Goal: Task Accomplishment & Management: Manage account settings

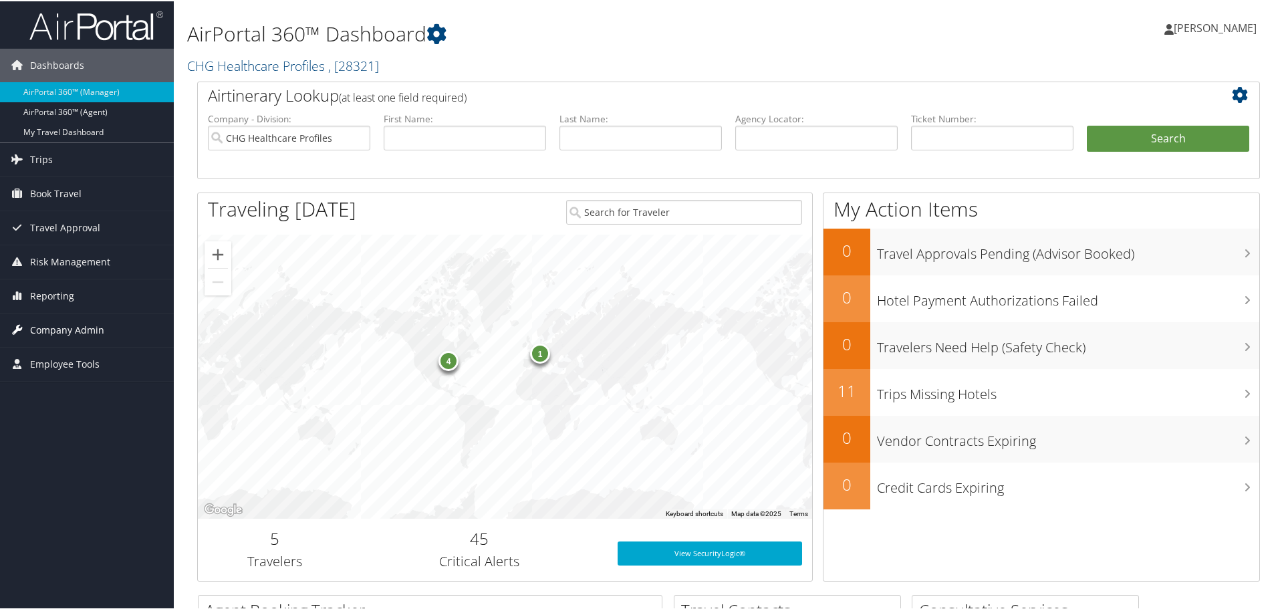
click at [72, 325] on span "Company Admin" at bounding box center [67, 328] width 74 height 33
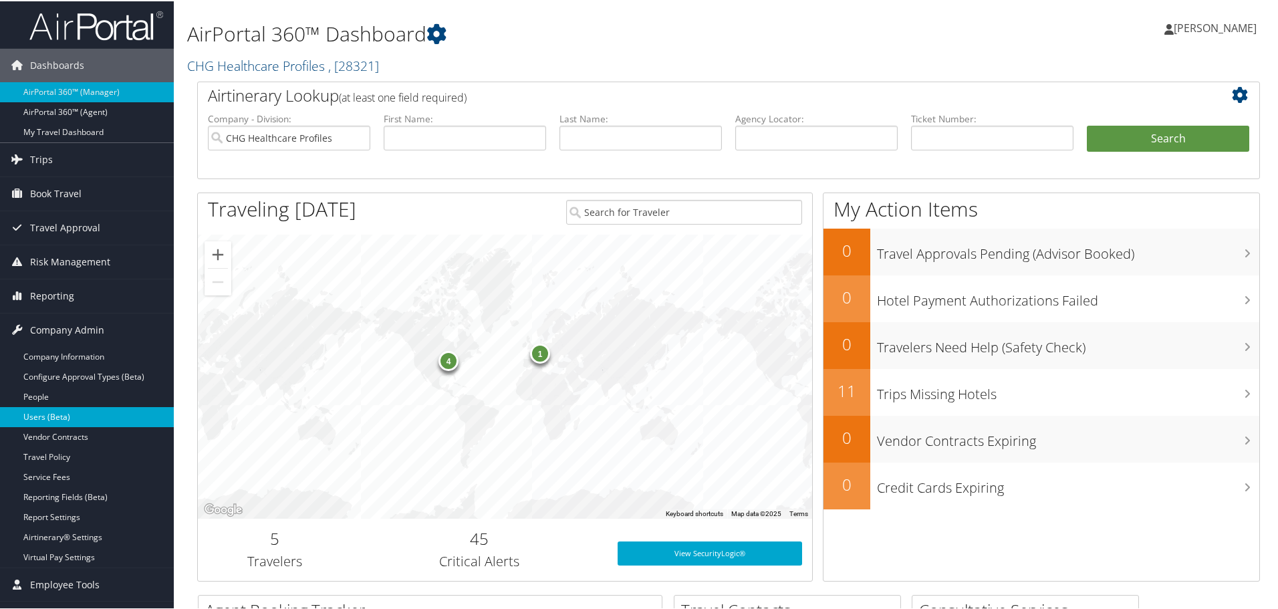
click at [57, 412] on link "Users (Beta)" at bounding box center [87, 416] width 174 height 20
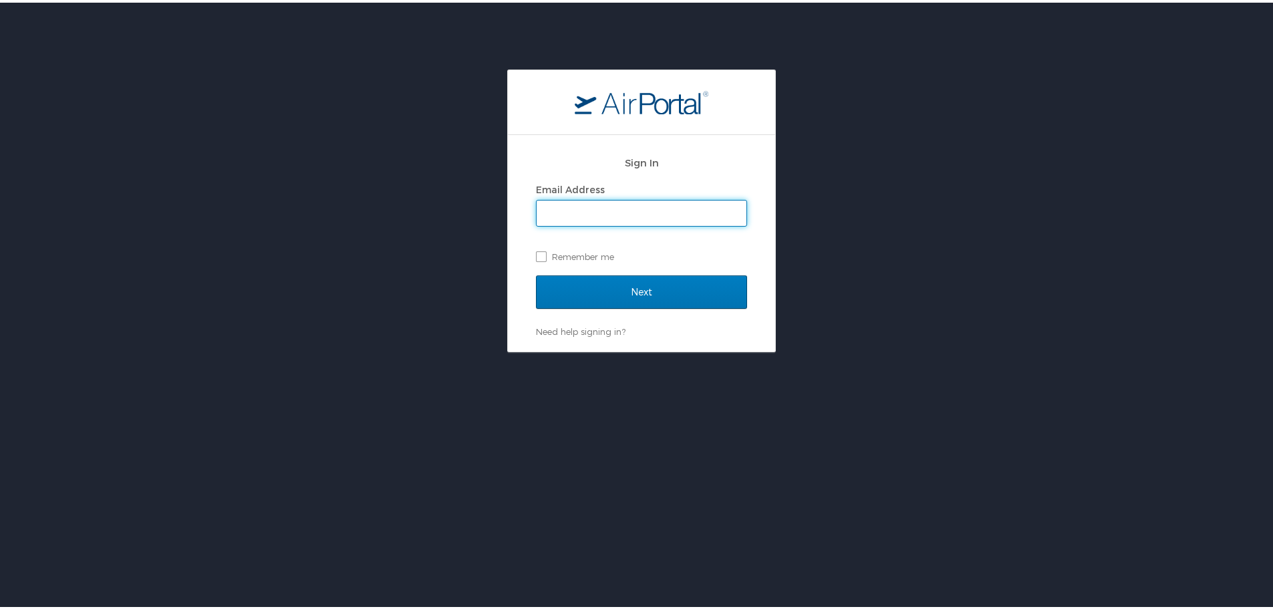
type input "Crystal.allen@chghealthcare.com"
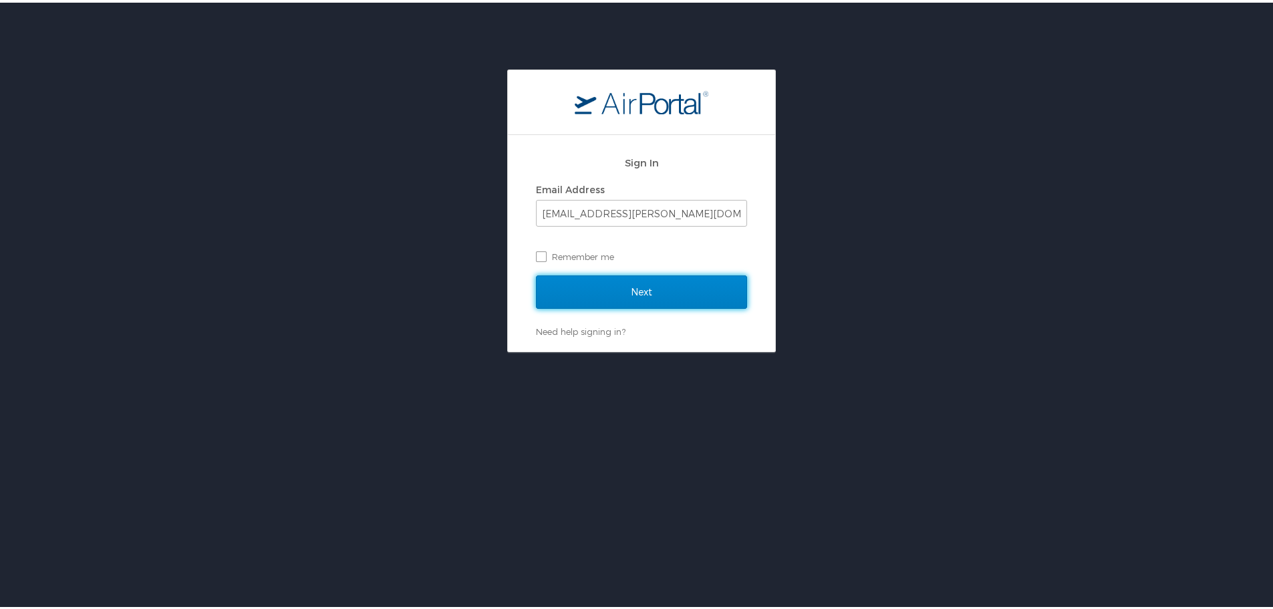
click at [586, 299] on input "Next" at bounding box center [641, 289] width 211 height 33
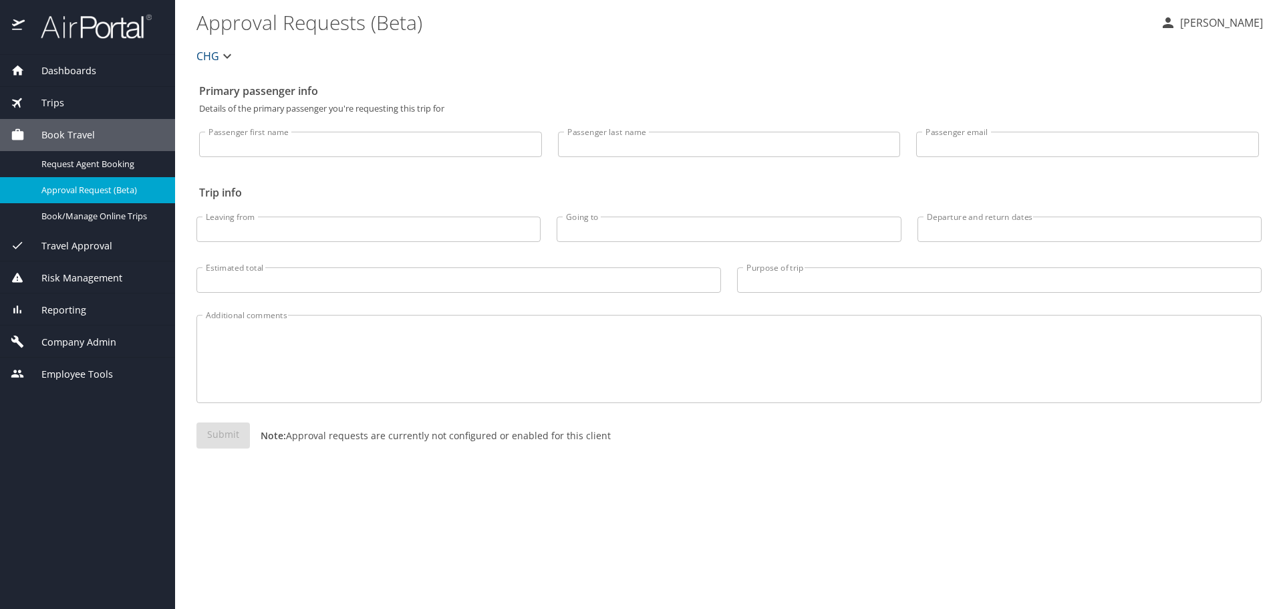
click at [55, 346] on span "Company Admin" at bounding box center [71, 342] width 92 height 15
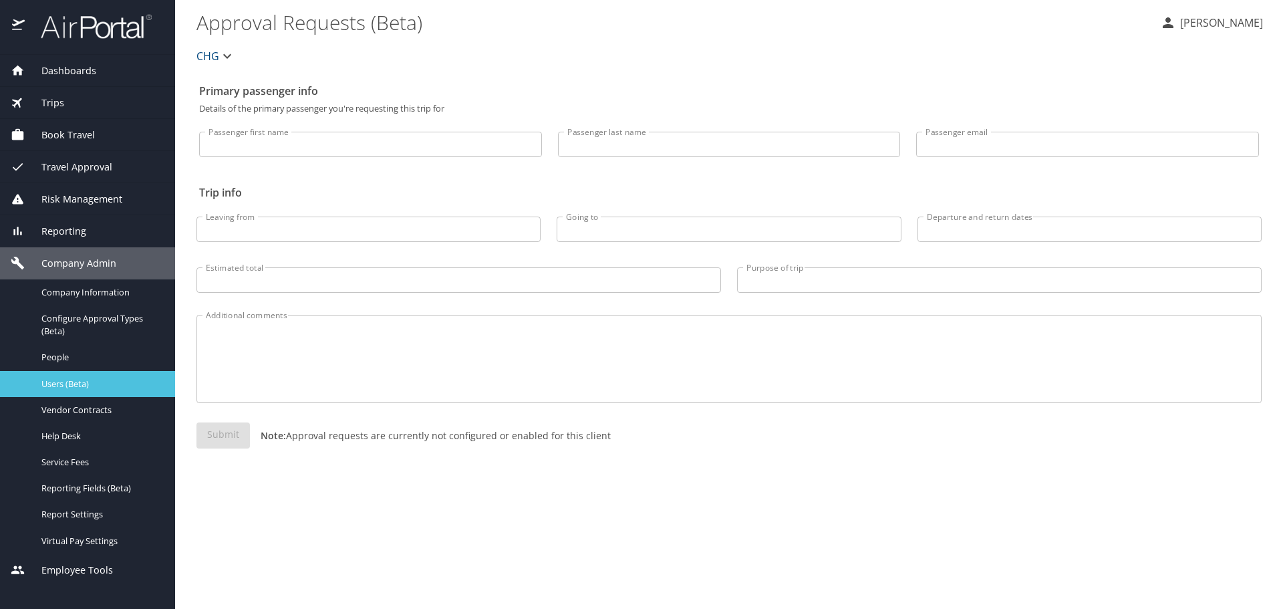
click at [68, 394] on link "Users (Beta)" at bounding box center [87, 384] width 175 height 26
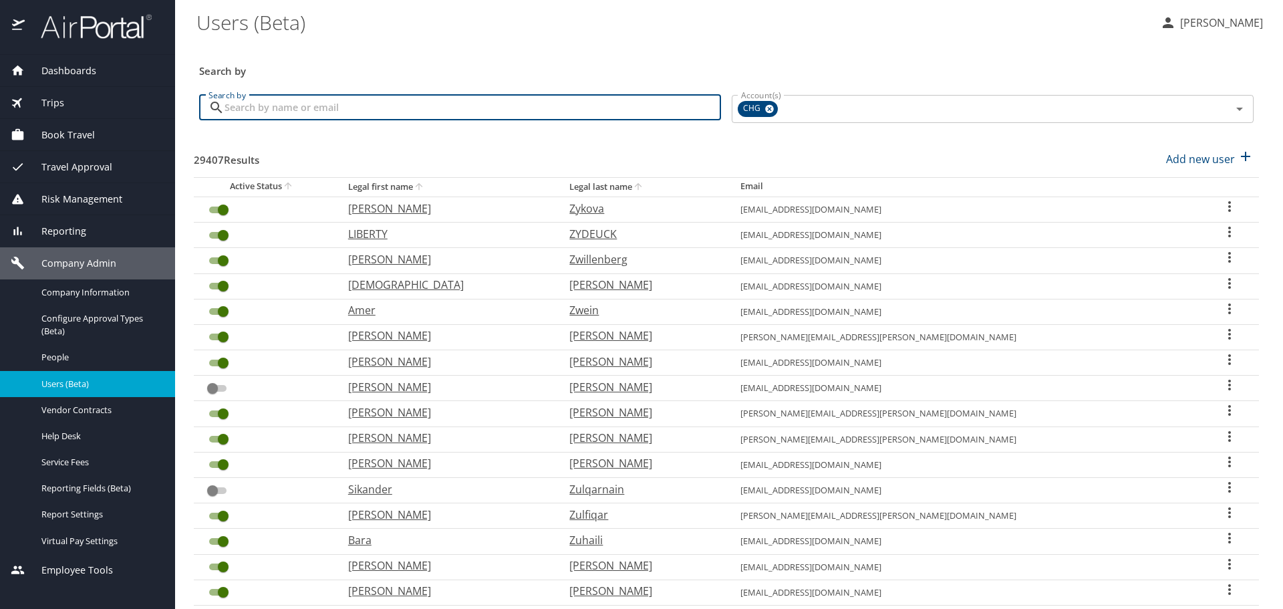
click at [247, 108] on input "Search by" at bounding box center [473, 107] width 497 height 25
paste input "bevn5@live.com"
type input "bevn5@live.com"
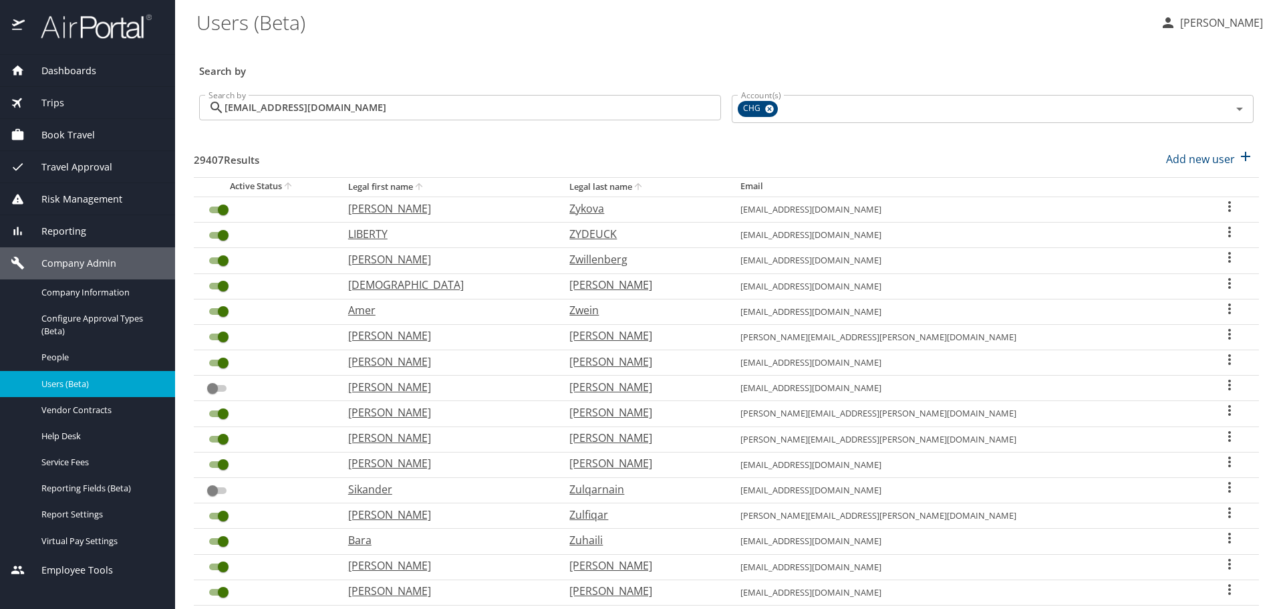
click at [677, 132] on div "Search by bevn5@live.com Search by" at bounding box center [460, 109] width 533 height 50
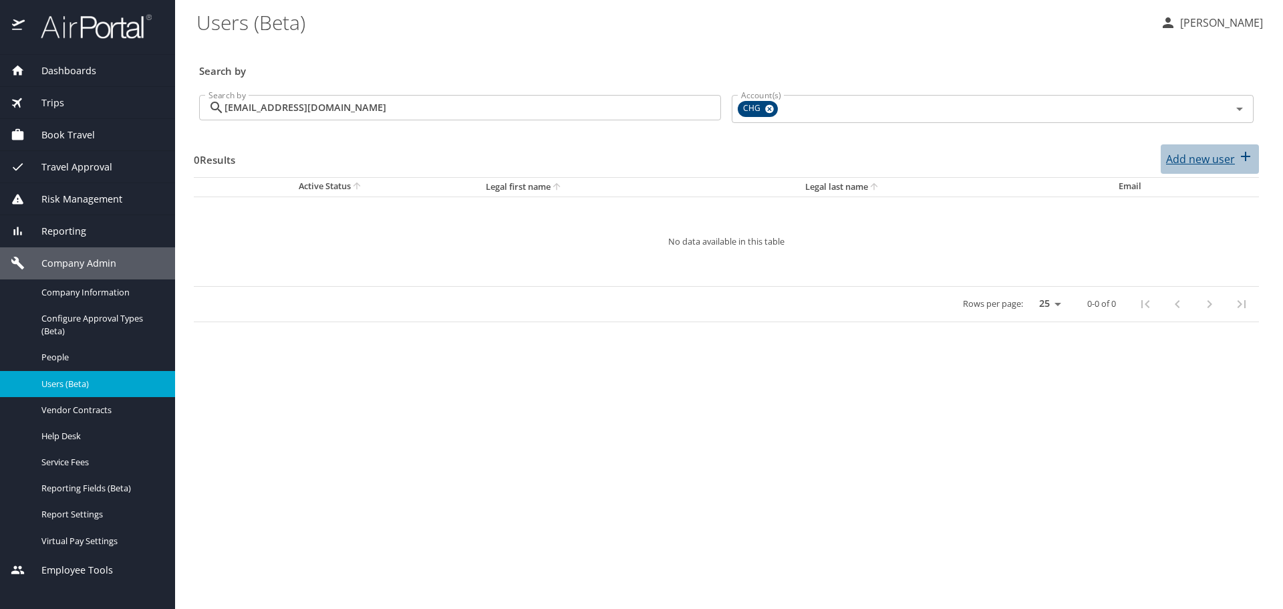
click at [1194, 158] on p "Add new user" at bounding box center [1200, 159] width 69 height 16
select select "US"
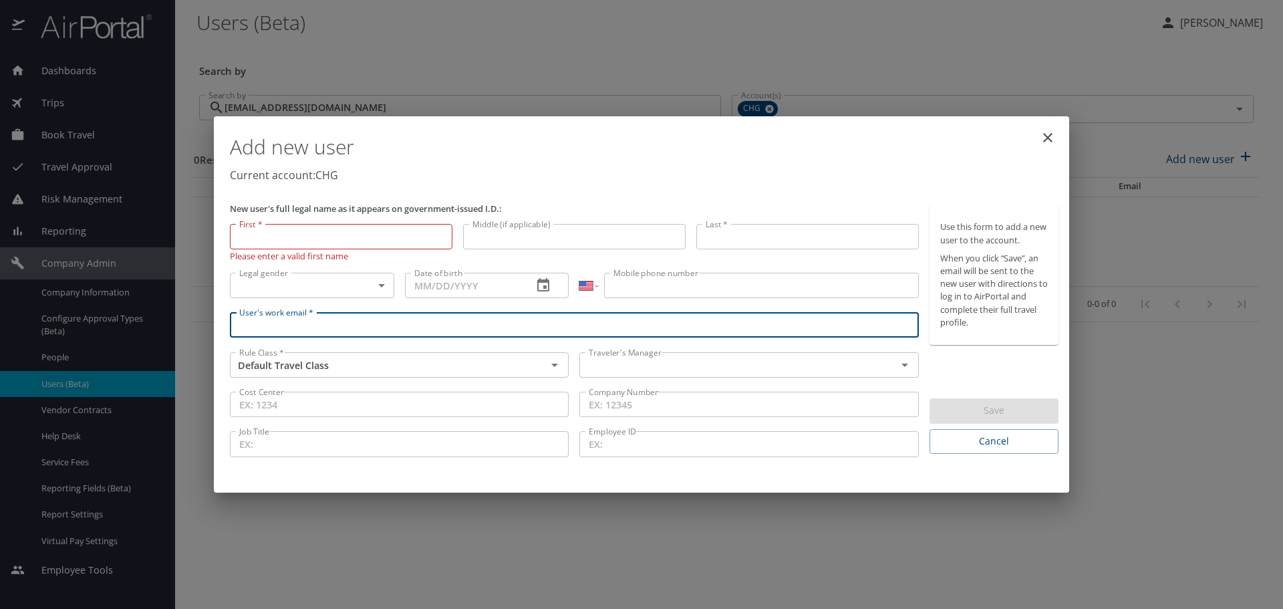
click at [293, 319] on input "User's work email *" at bounding box center [574, 324] width 689 height 25
paste input "bevn5@live.com"
type input "bevn5@live.com"
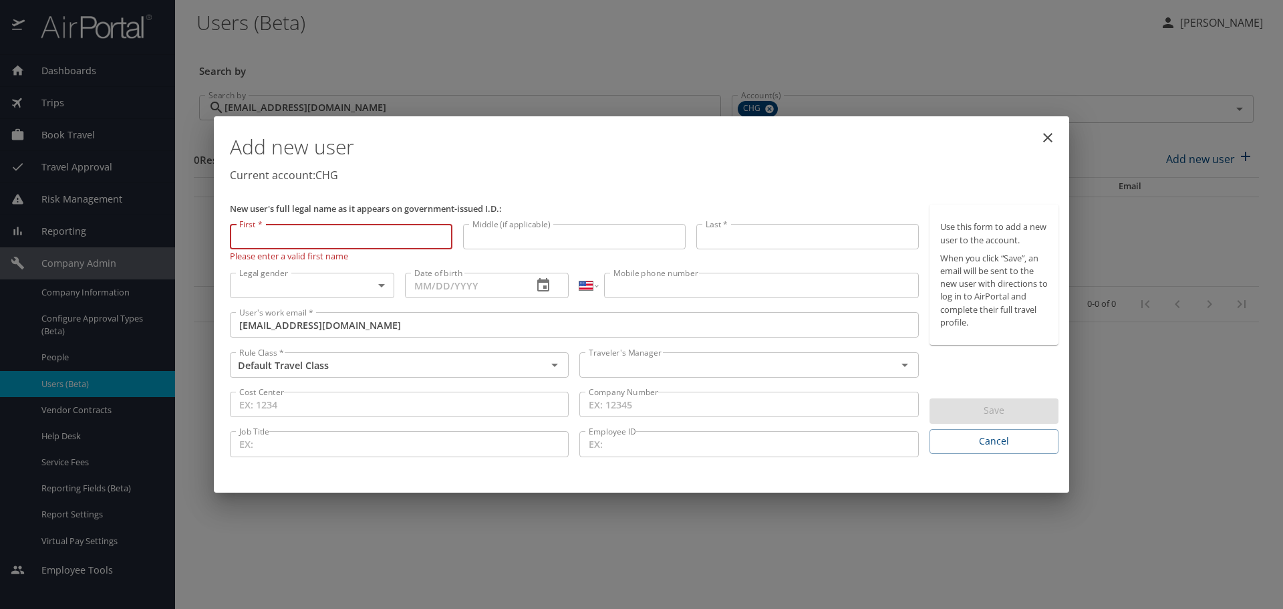
click at [278, 232] on input "First *" at bounding box center [341, 236] width 223 height 25
click at [364, 234] on input "First *" at bounding box center [341, 236] width 223 height 25
paste input "Beverle"
type input "Beverley"
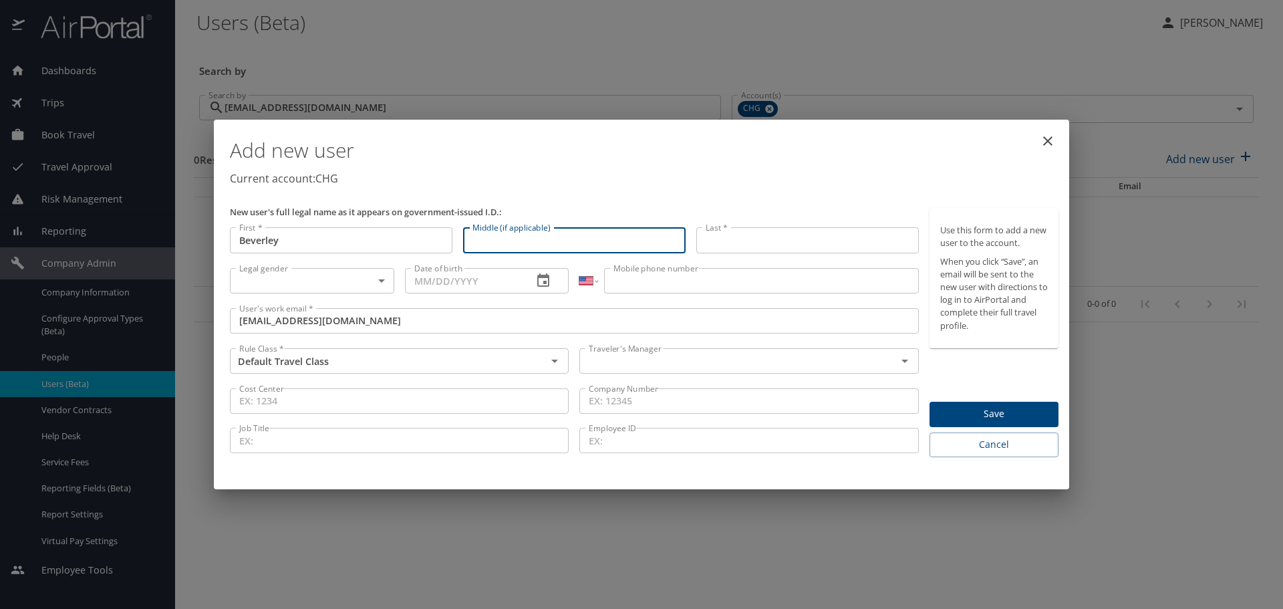
click at [501, 235] on input "Middle (if applicable)" at bounding box center [574, 239] width 223 height 25
type input "ann"
click at [859, 235] on input "Last *" at bounding box center [807, 239] width 223 height 25
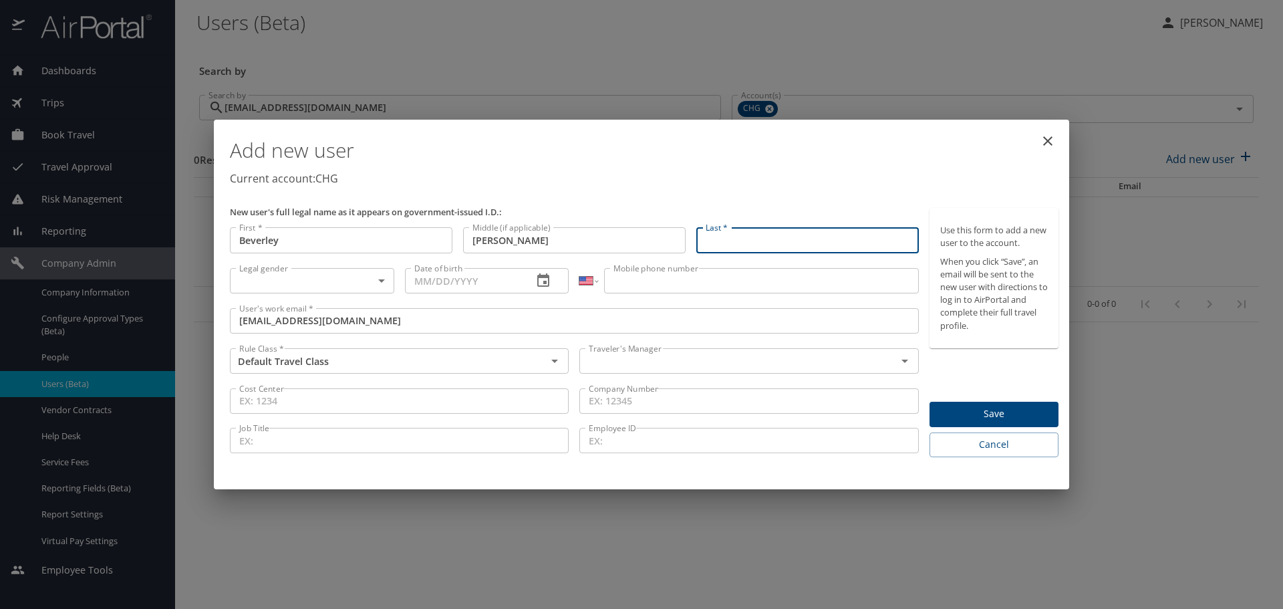
paste input "Blake-O'Doherty"
click at [734, 239] on input "Blake-O'Doherty" at bounding box center [807, 239] width 223 height 25
click at [742, 239] on input "Blake O'Doherty" at bounding box center [807, 239] width 223 height 25
type input "Blake O'Doherty"
click at [302, 282] on body "Dashboards AirPortal 360™ Manager My Travel Dashboard Trips Airtinerary® Lookup…" at bounding box center [641, 304] width 1283 height 609
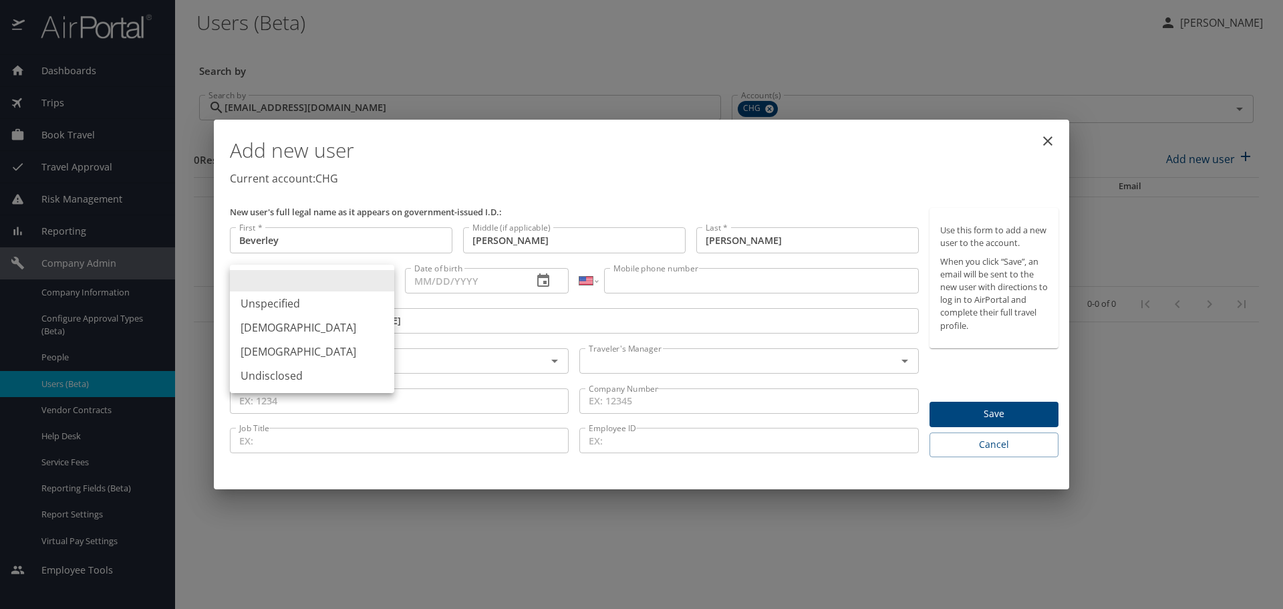
click at [265, 356] on li "Female" at bounding box center [312, 352] width 164 height 24
type input "Female"
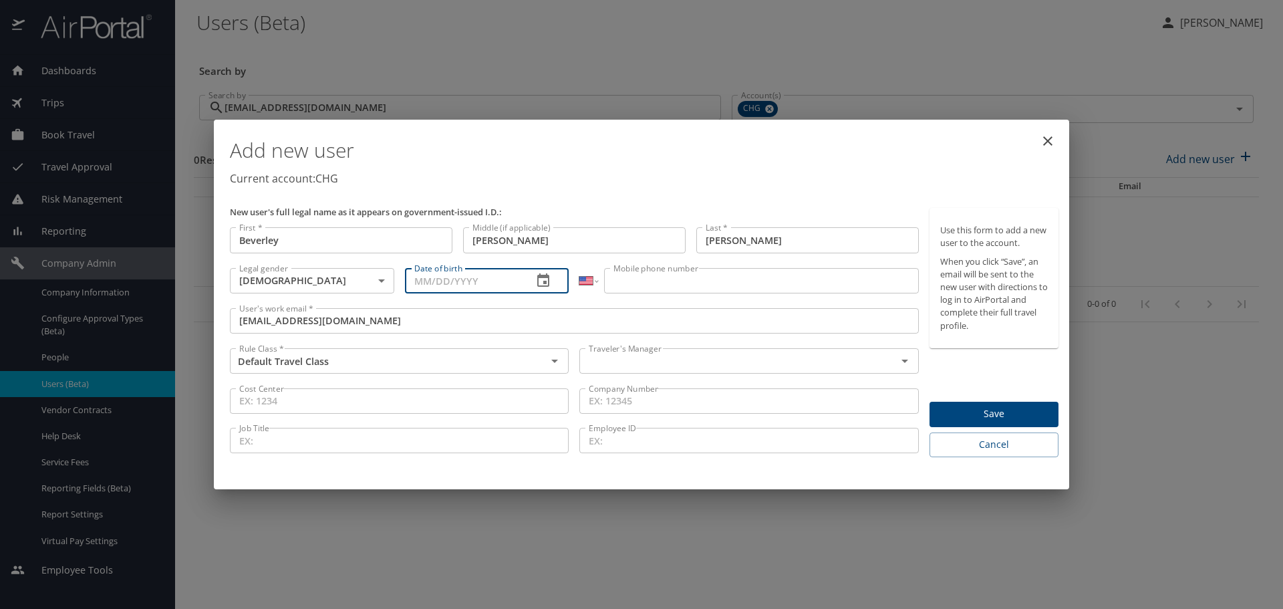
click at [428, 280] on input "Date of birth" at bounding box center [464, 280] width 118 height 25
type input "08/11/1964"
click at [667, 279] on input "Mobile phone number" at bounding box center [761, 280] width 314 height 25
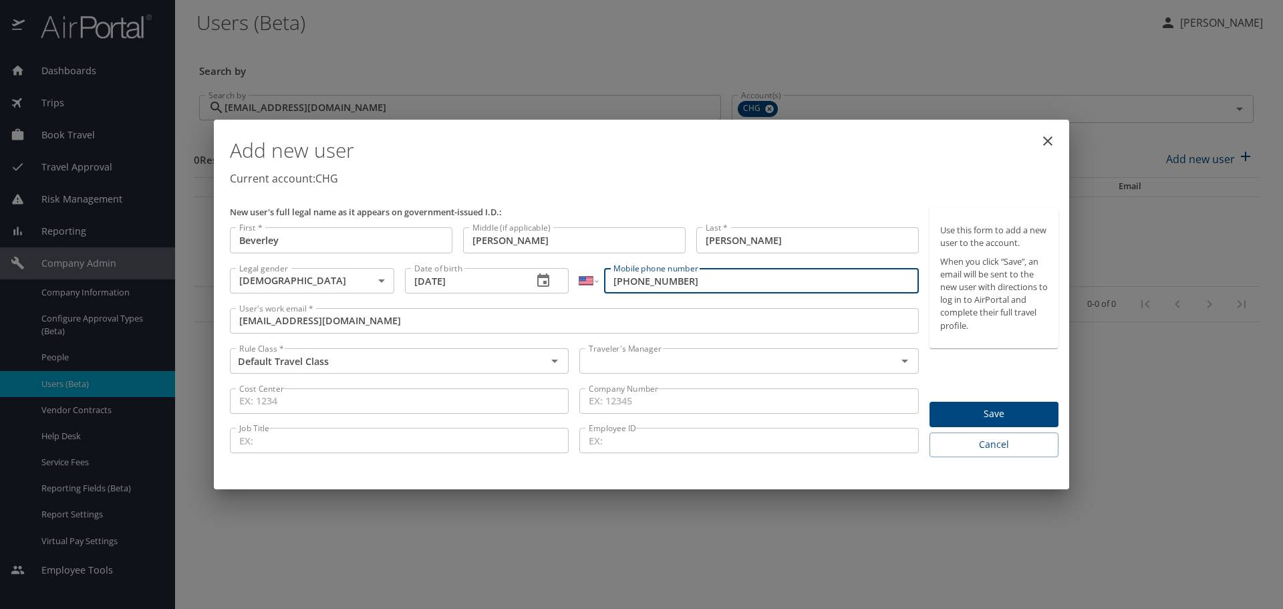
type input "(208) 705-7554"
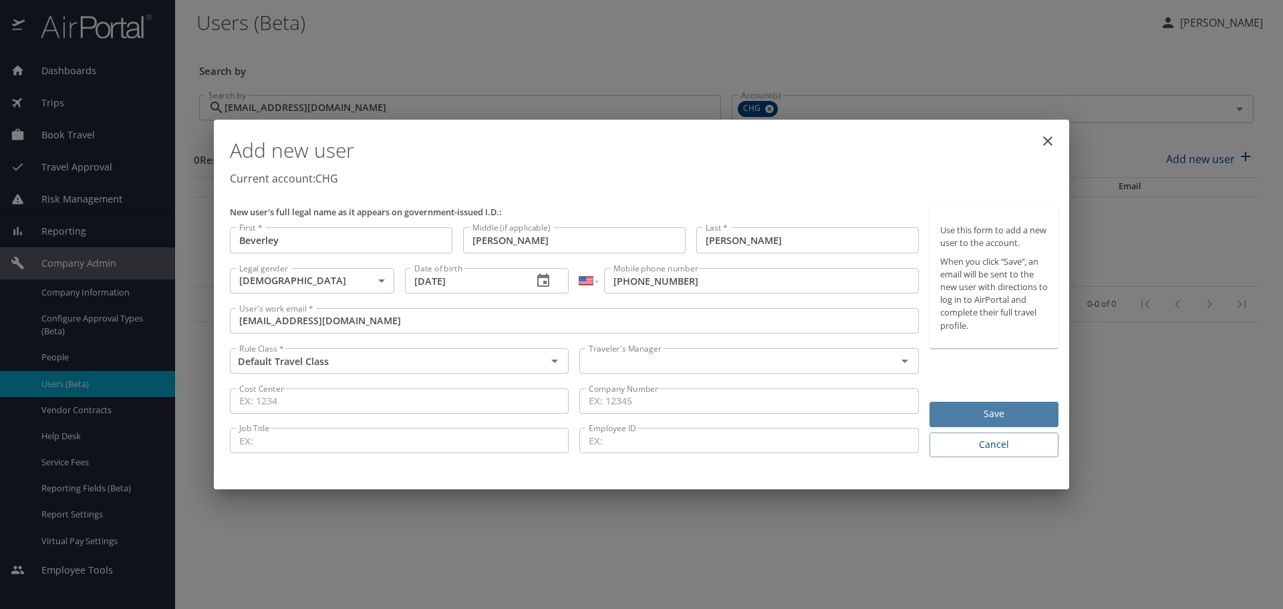
click at [1014, 416] on span "Save" at bounding box center [994, 414] width 108 height 17
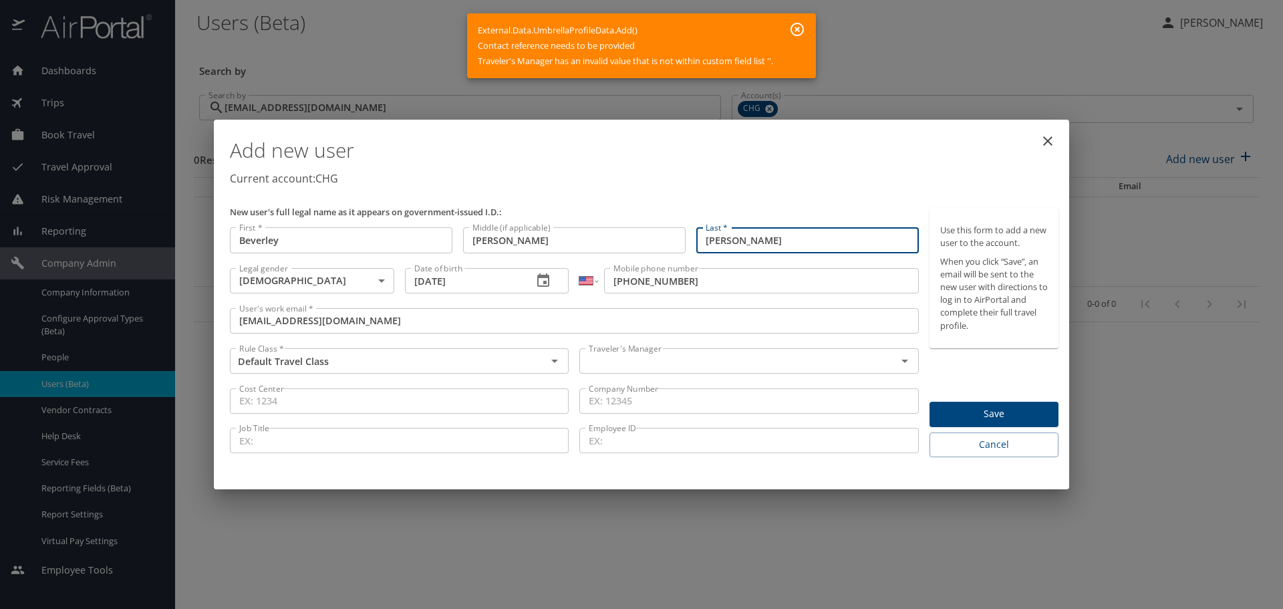
click at [743, 239] on input "Blake O'Doherty" at bounding box center [807, 239] width 223 height 25
type input "Blake ODoherty"
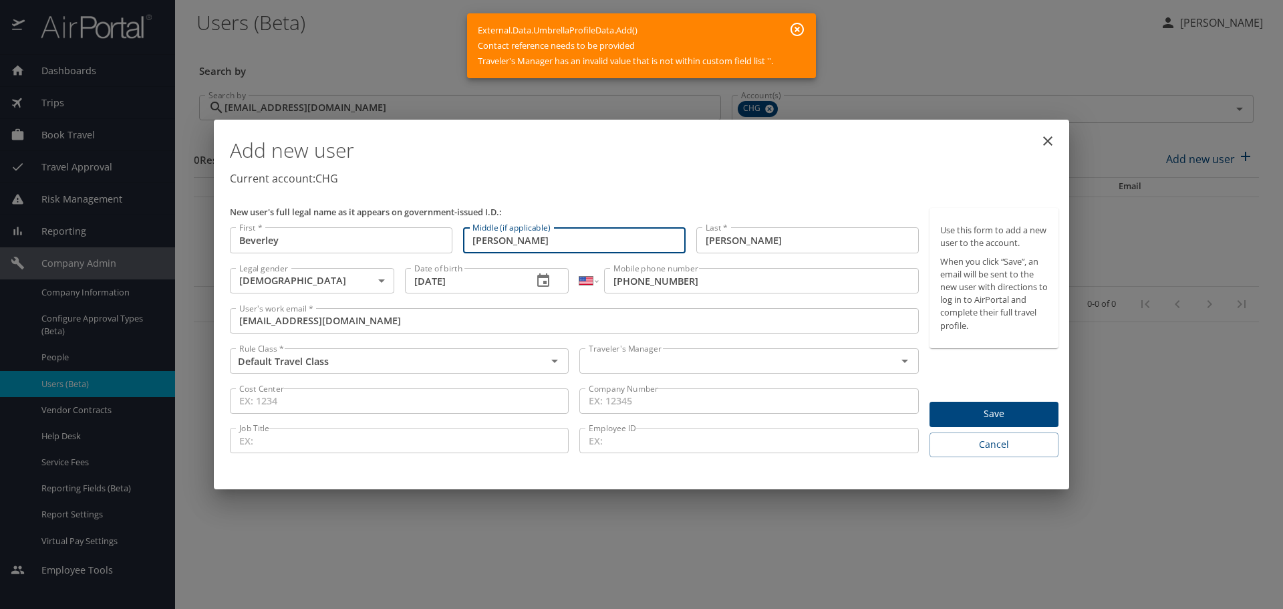
click at [476, 239] on input "ann" at bounding box center [574, 239] width 223 height 25
type input "Ann"
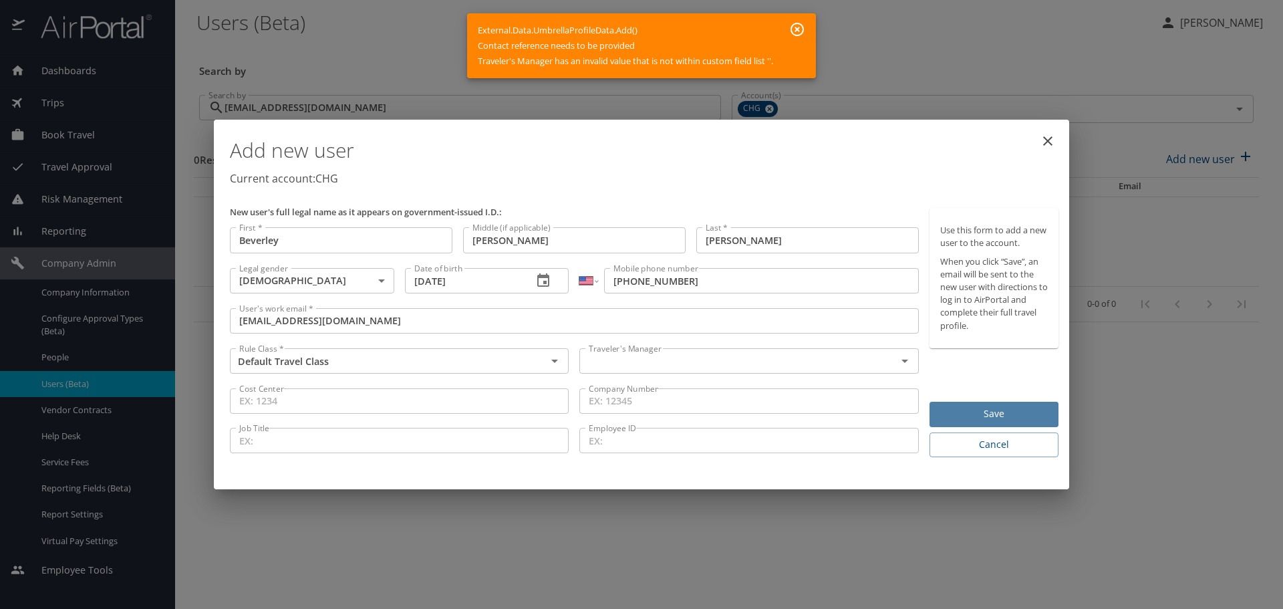
click at [984, 414] on span "Save" at bounding box center [994, 414] width 108 height 17
click at [1049, 141] on icon "close" at bounding box center [1048, 141] width 16 height 16
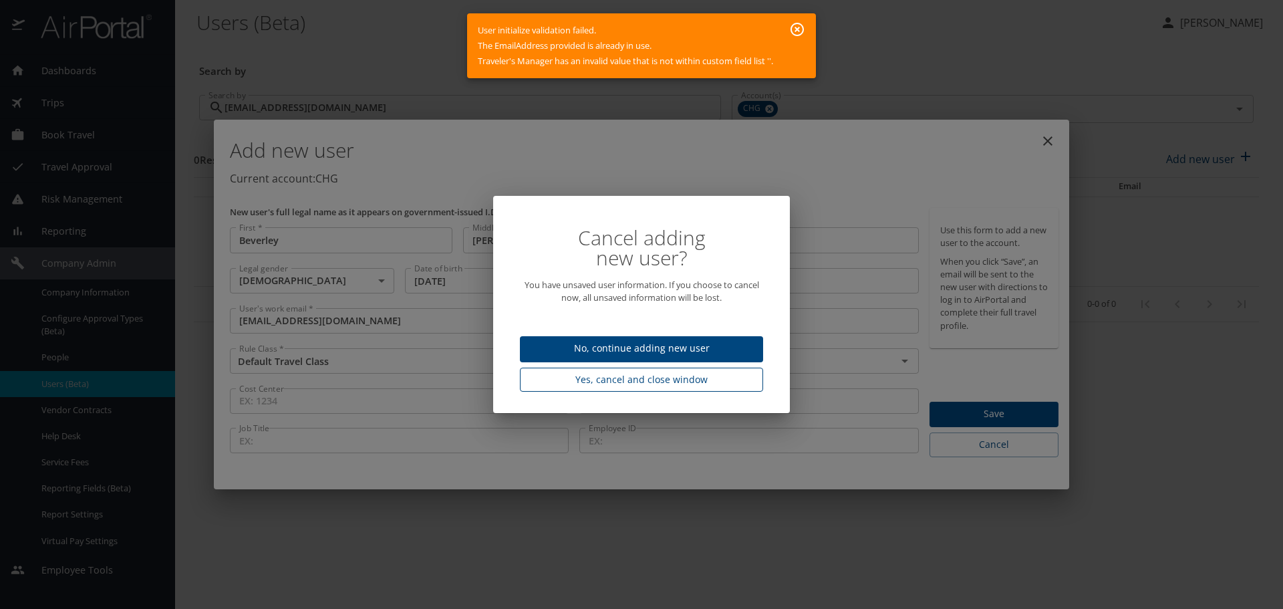
click at [599, 382] on span "Yes, cancel and close window" at bounding box center [642, 380] width 222 height 17
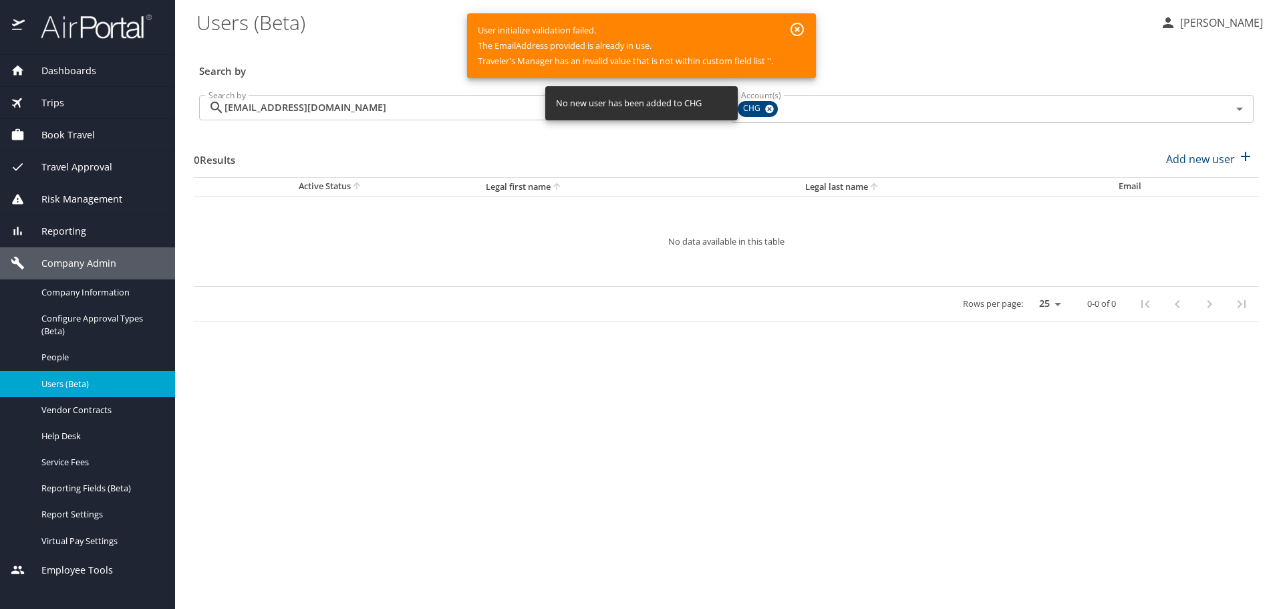
click at [753, 147] on div "0 Results Add new user" at bounding box center [726, 158] width 1065 height 49
click at [771, 109] on icon at bounding box center [769, 109] width 9 height 9
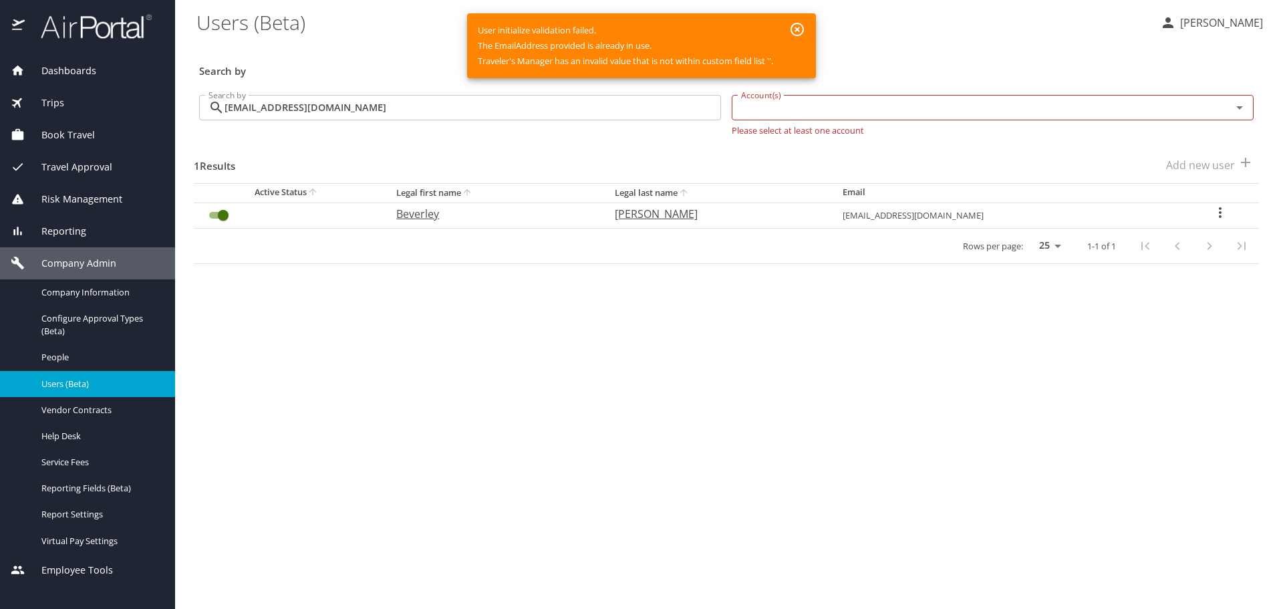
click at [888, 106] on input "Account(s)" at bounding box center [973, 107] width 475 height 17
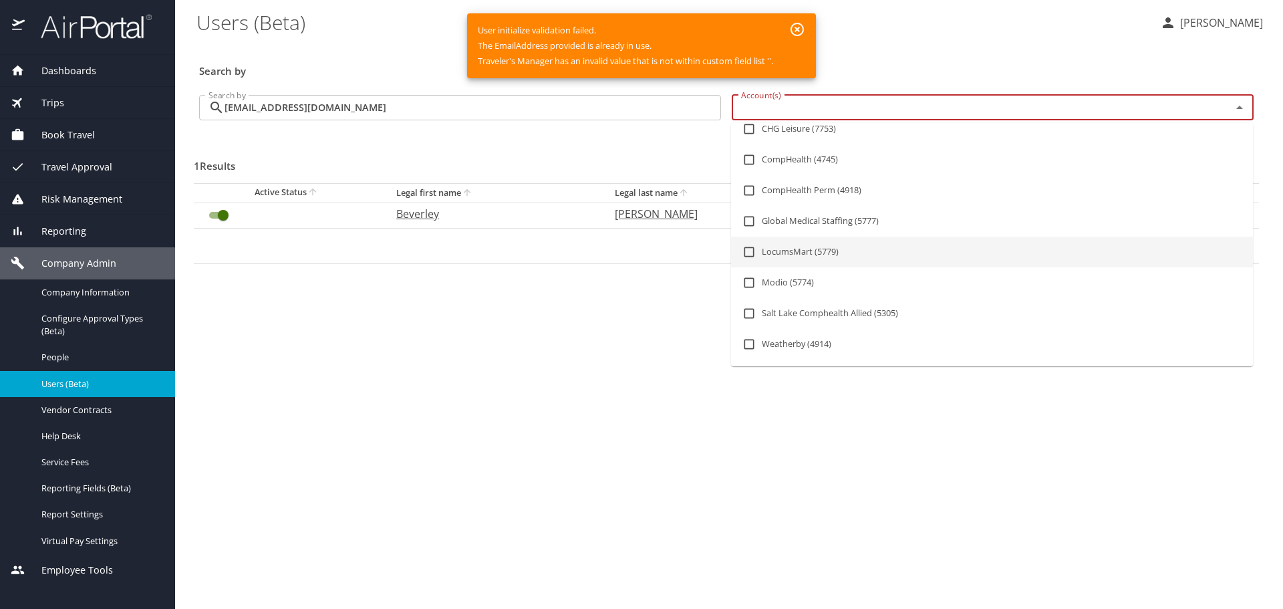
scroll to position [131, 0]
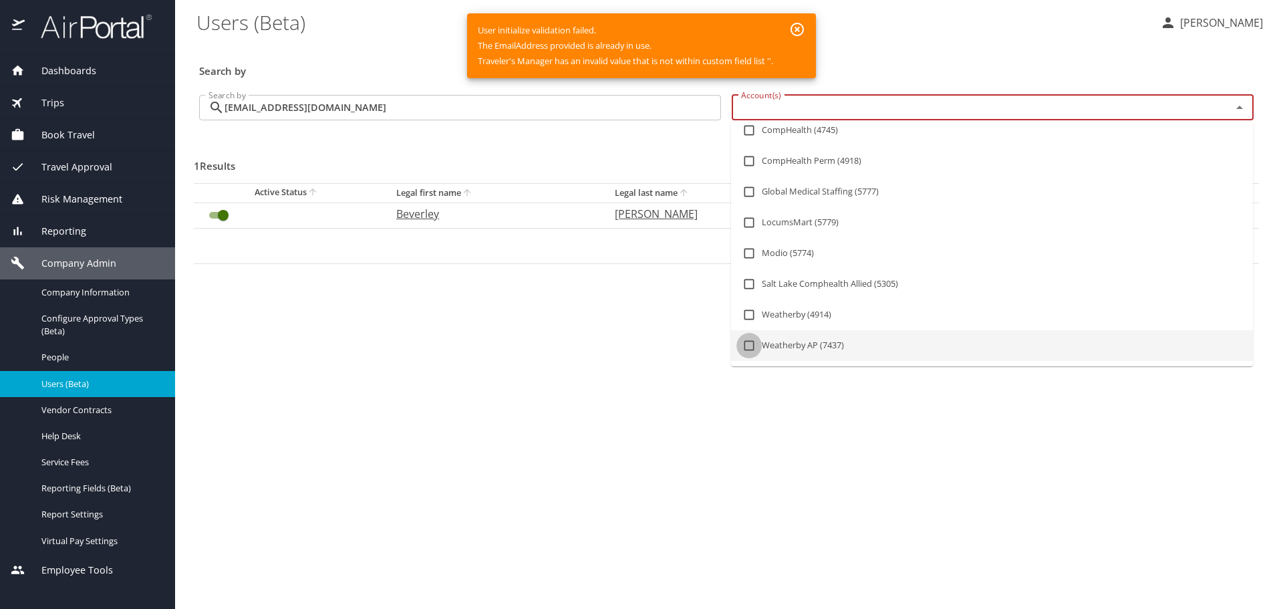
click at [750, 351] on input "checkbox" at bounding box center [748, 345] width 25 height 25
checkbox input "true"
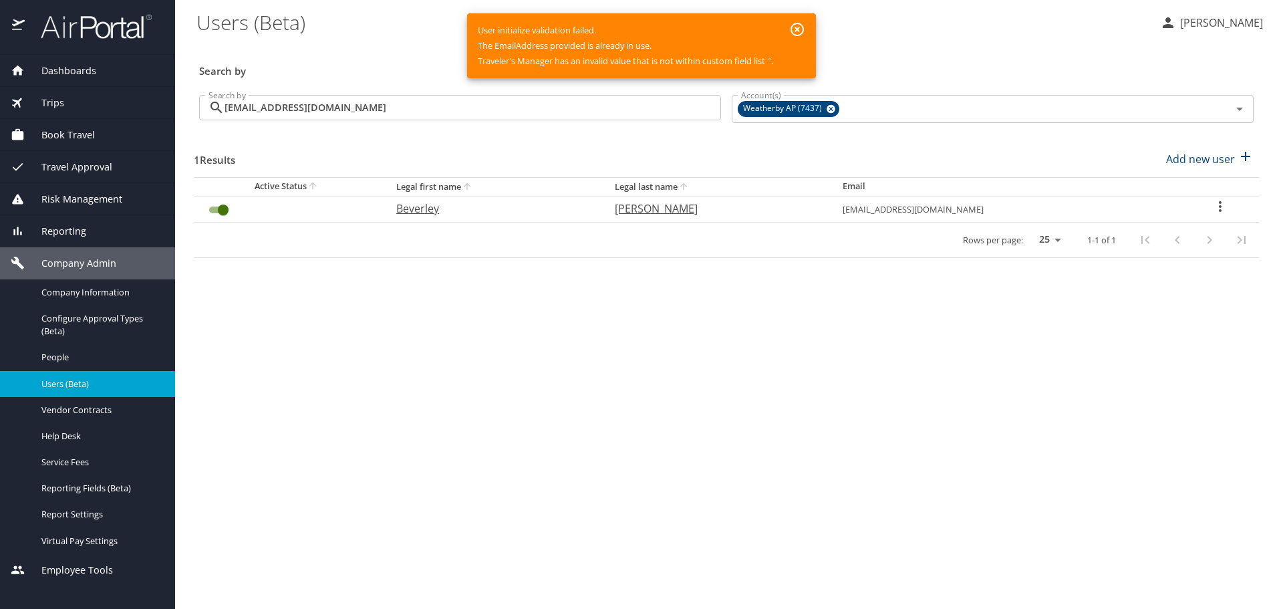
click at [666, 370] on main "Users (Beta) Crystal Allen Search by Search by bevn5@live.com Search by Account…" at bounding box center [729, 304] width 1108 height 609
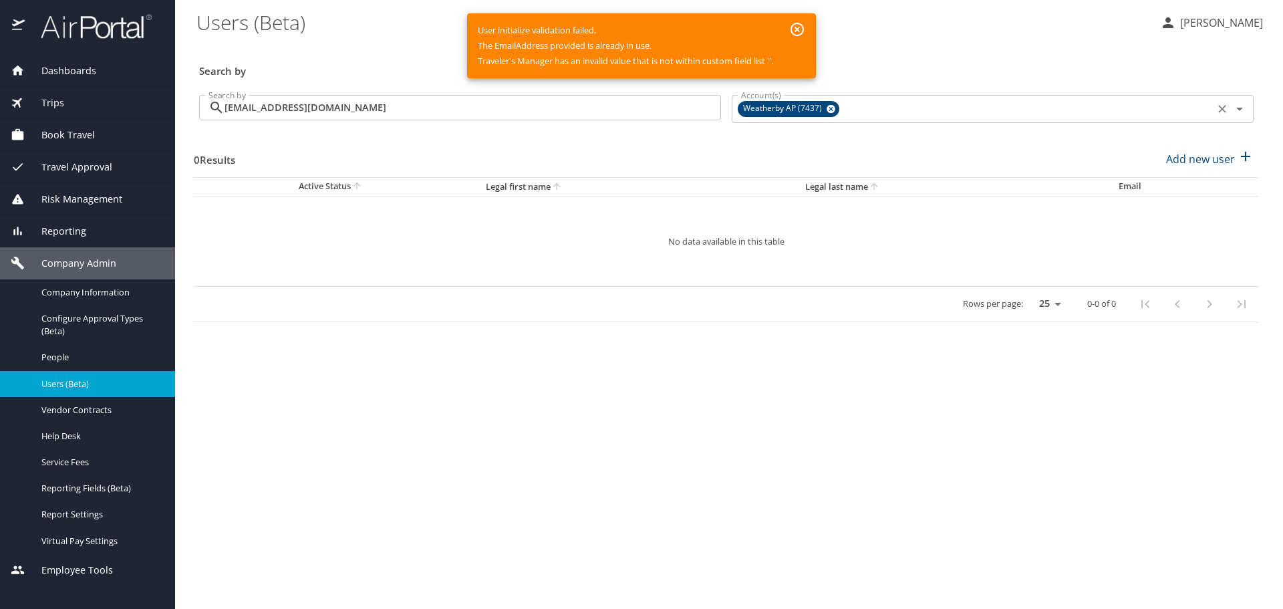
drag, startPoint x: 829, startPoint y: 107, endPoint x: 831, endPoint y: 118, distance: 11.5
click at [830, 108] on icon at bounding box center [831, 109] width 9 height 9
click at [833, 163] on div "0 Results Add new user" at bounding box center [726, 164] width 1065 height 49
click at [603, 114] on input "bevn5@live.com" at bounding box center [473, 107] width 497 height 25
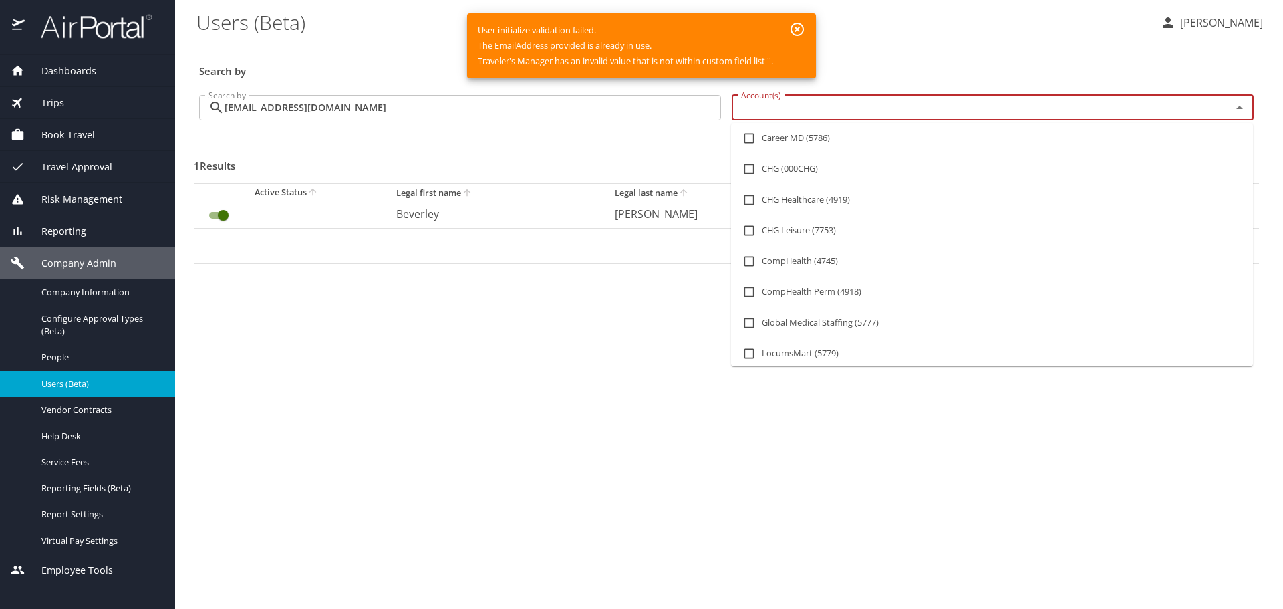
click at [845, 107] on input "Account(s)" at bounding box center [973, 107] width 475 height 17
click at [637, 144] on div "1 Results Add new user" at bounding box center [726, 164] width 1065 height 49
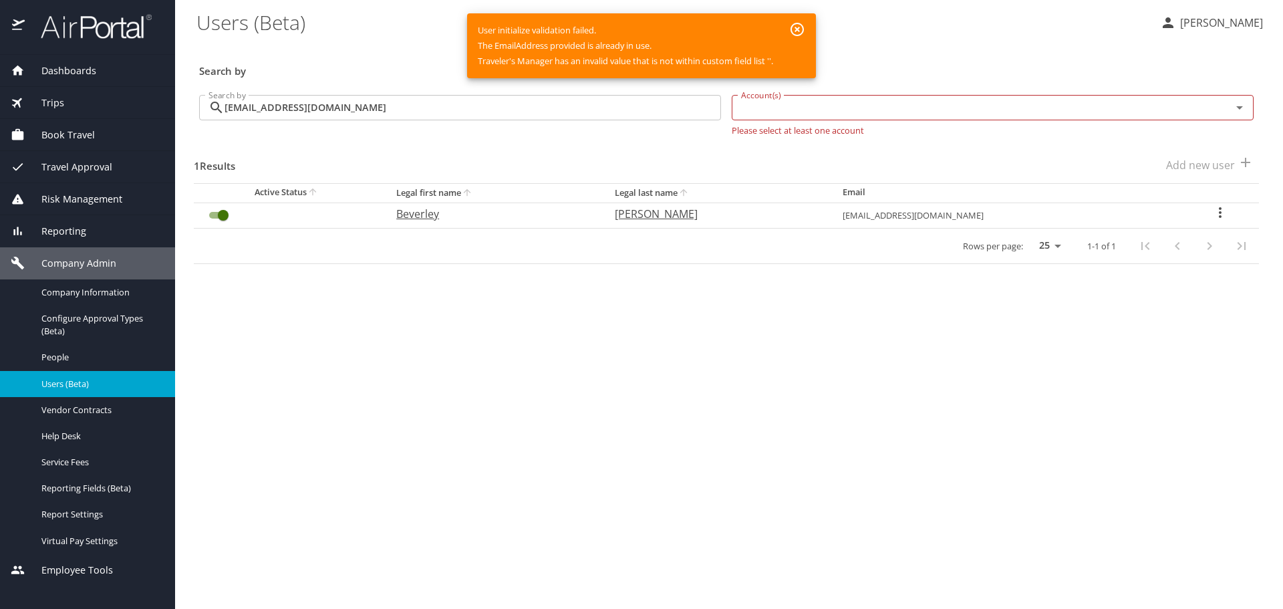
click at [1212, 213] on icon "User Search Table" at bounding box center [1220, 213] width 16 height 16
click at [1178, 217] on li "View profile" at bounding box center [1178, 214] width 194 height 24
select select "US"
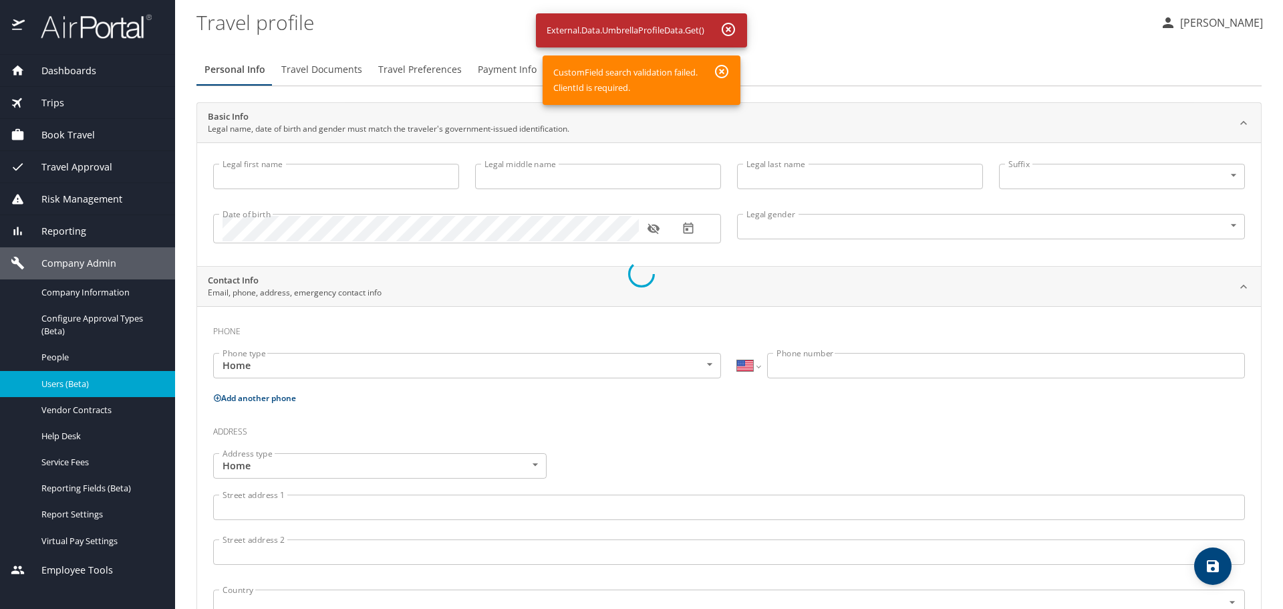
click at [724, 73] on div at bounding box center [641, 274] width 1283 height 670
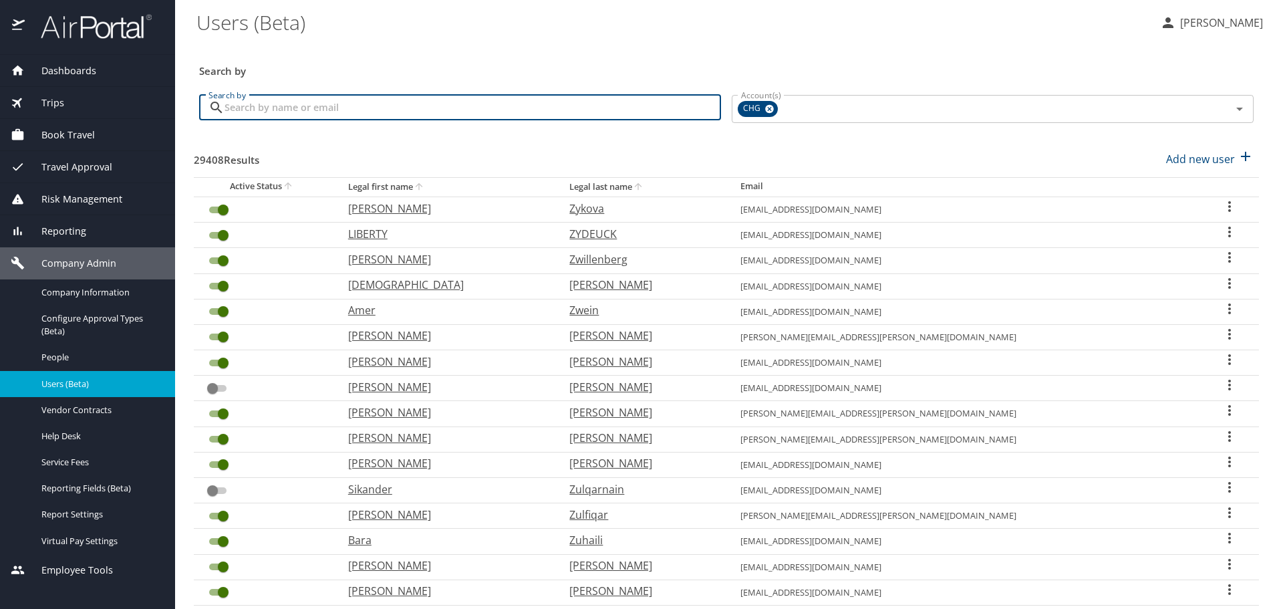
click at [426, 99] on input "Search by" at bounding box center [473, 107] width 497 height 25
paste input "bevn5@live.com"
type input "bevn5@live.com"
click at [742, 146] on div "29408 Results Add new user" at bounding box center [726, 158] width 1065 height 49
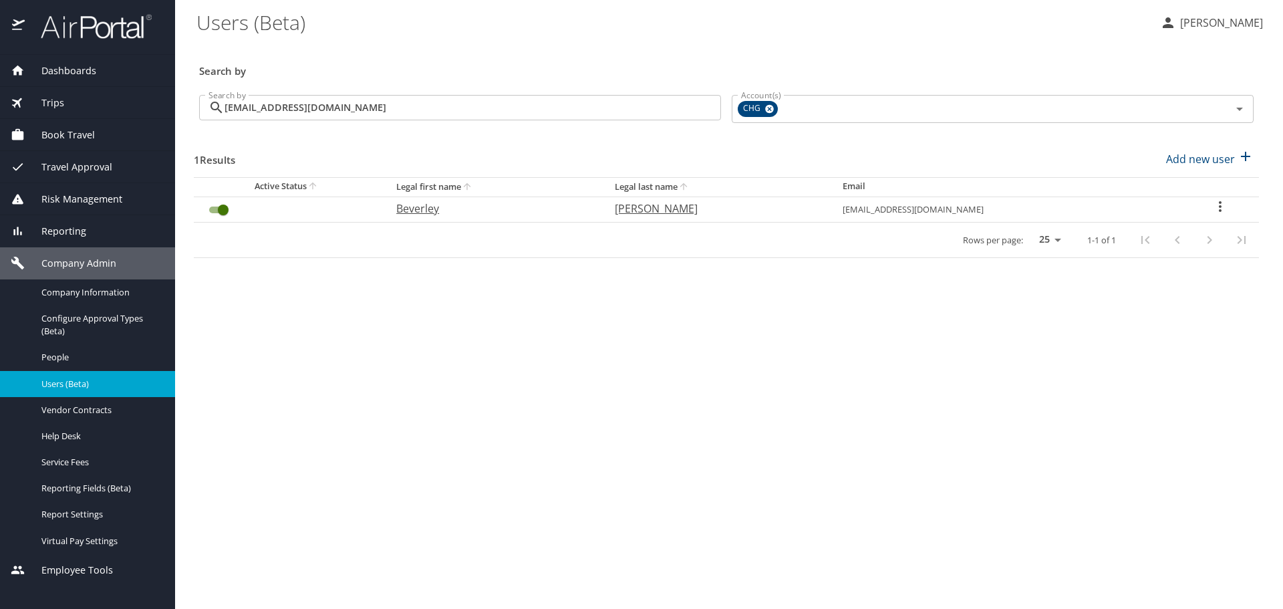
click at [1212, 209] on icon "User Search Table" at bounding box center [1220, 206] width 16 height 16
click at [890, 215] on div at bounding box center [641, 304] width 1283 height 609
click at [1212, 205] on icon "User Search Table" at bounding box center [1220, 206] width 16 height 16
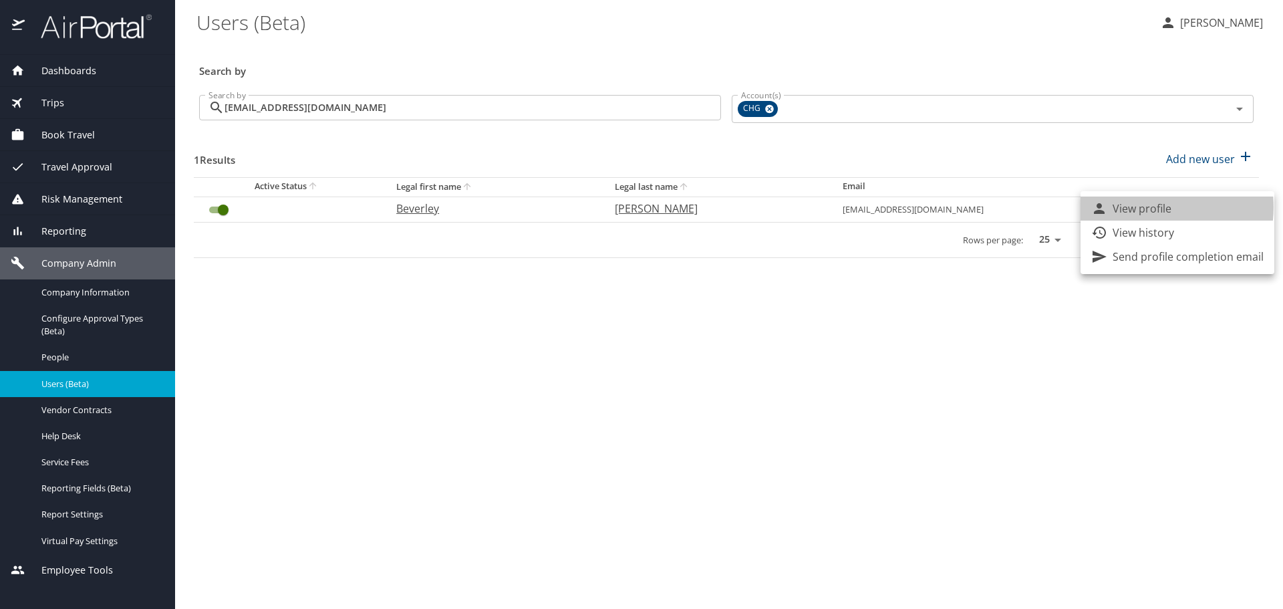
click at [1149, 207] on p "View profile" at bounding box center [1142, 208] width 59 height 16
select select "US"
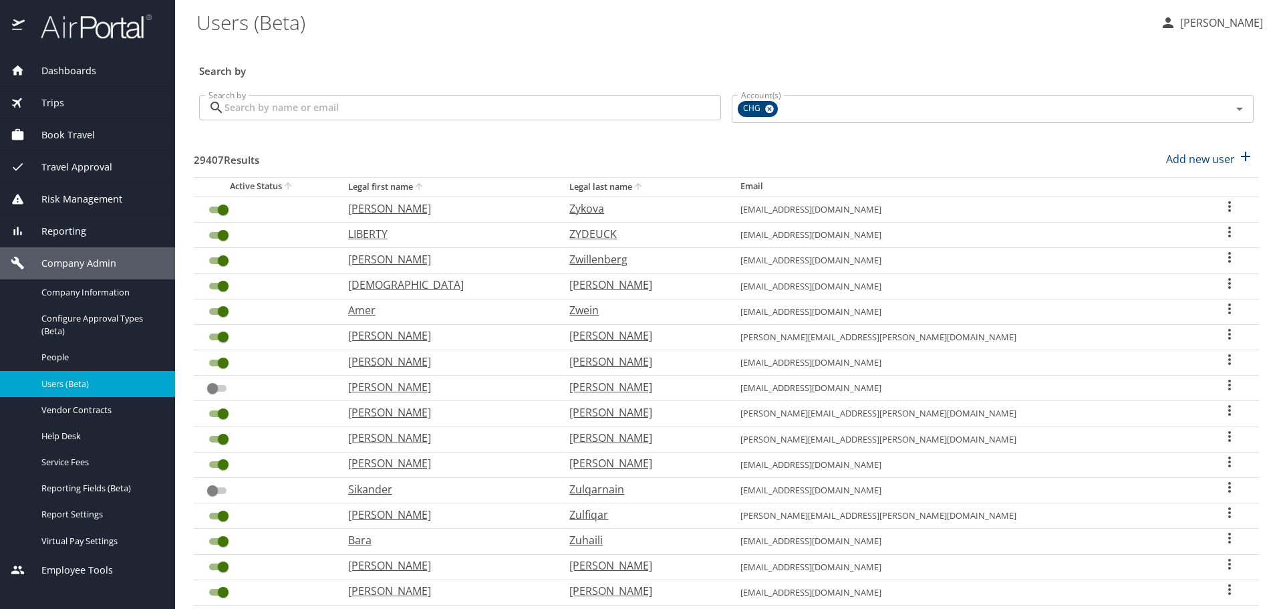
click at [337, 107] on input "Search by" at bounding box center [473, 107] width 497 height 25
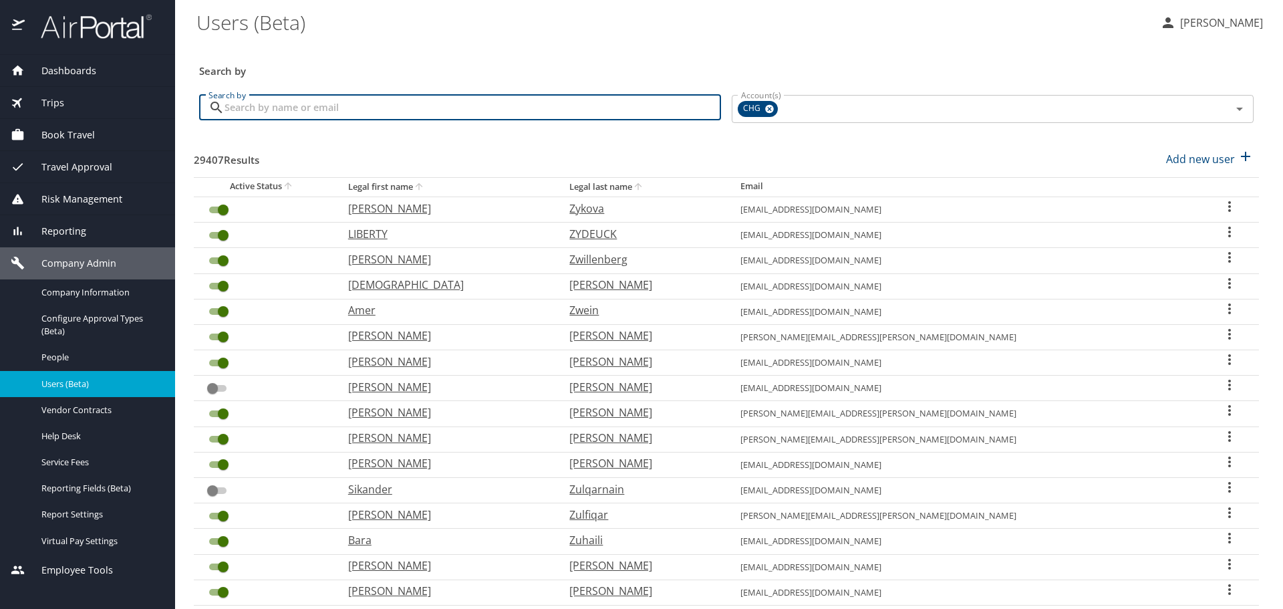
type input "bevn5@live.com"
click at [781, 135] on div "29407 Results Add new user" at bounding box center [726, 158] width 1065 height 49
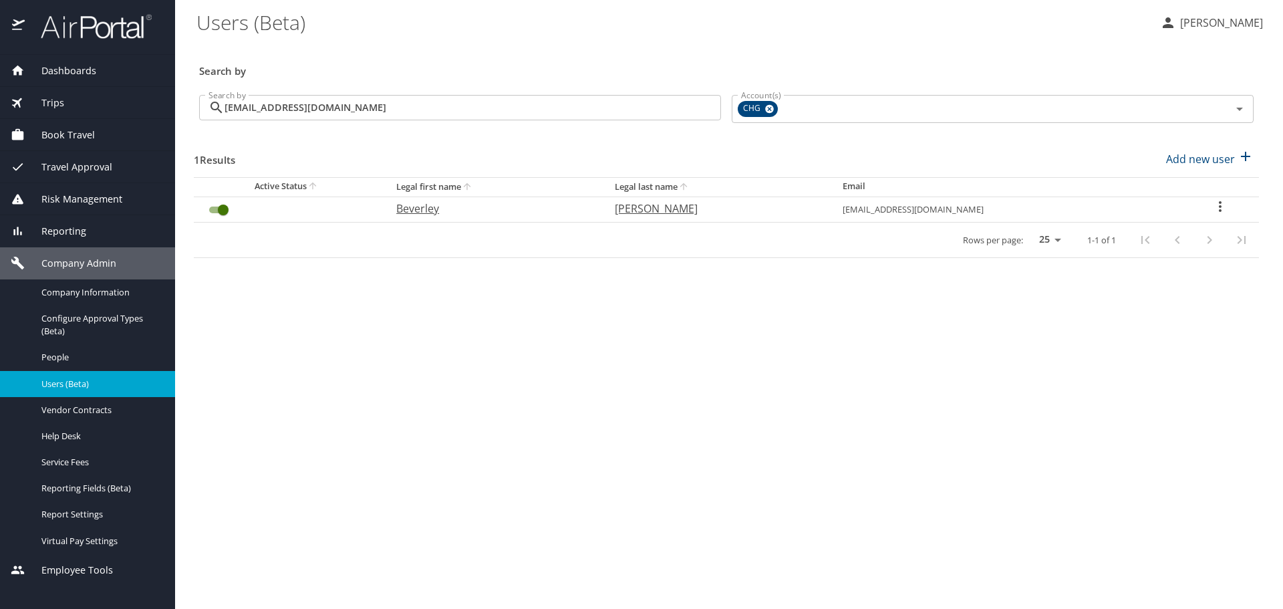
click at [1212, 209] on icon "User Search Table" at bounding box center [1220, 206] width 16 height 16
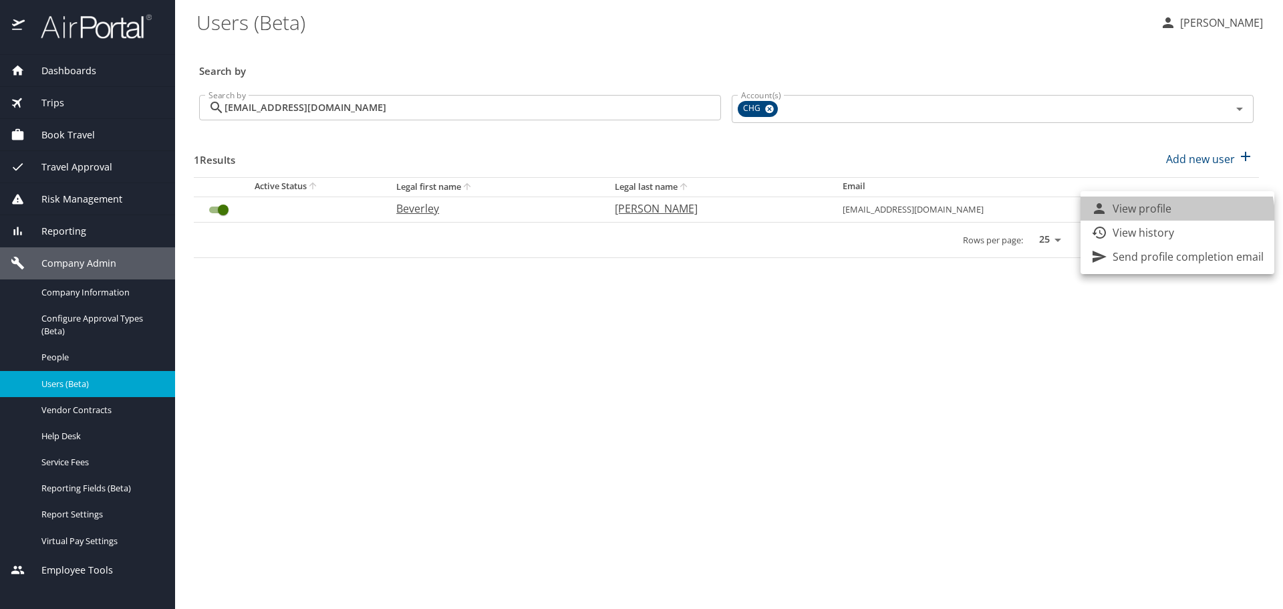
click at [1173, 217] on li "View profile" at bounding box center [1178, 208] width 194 height 24
select select "US"
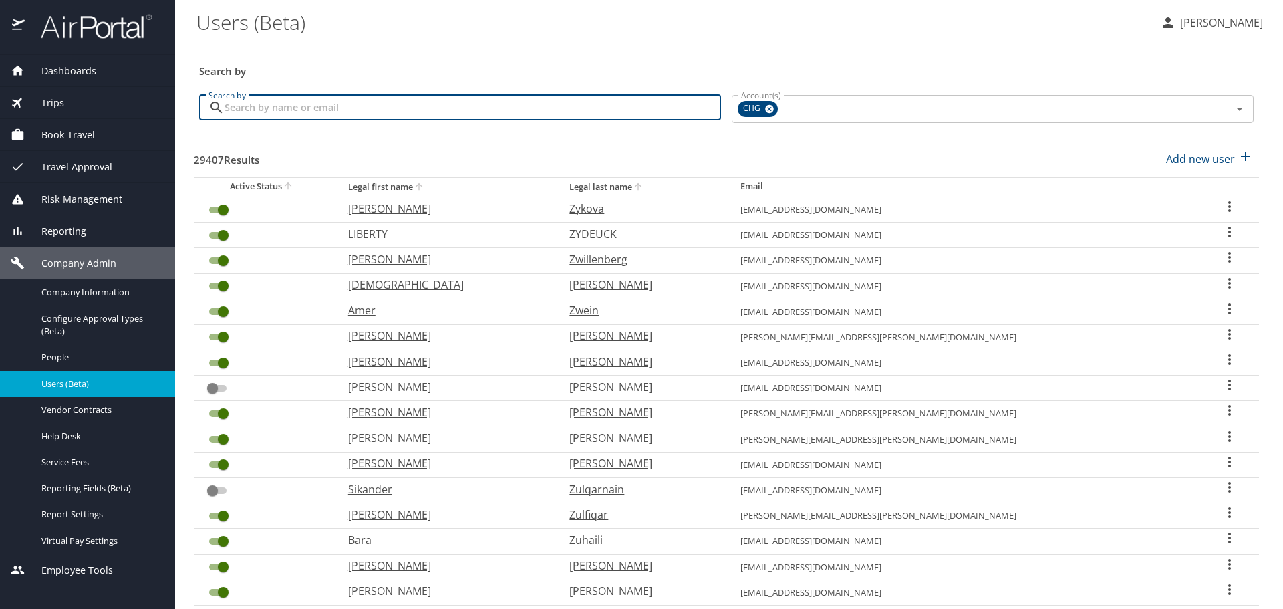
click at [511, 102] on input "Search by" at bounding box center [473, 107] width 497 height 25
type input "bevn5@live.com"
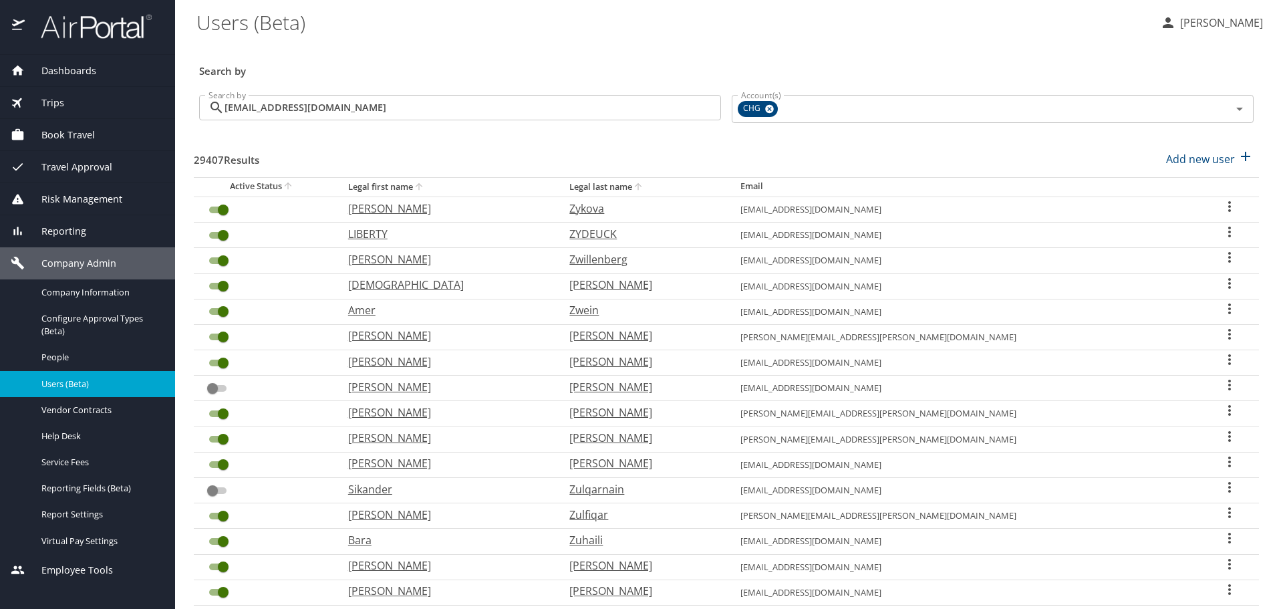
click at [507, 152] on div "29407 Results Add new user" at bounding box center [726, 158] width 1065 height 49
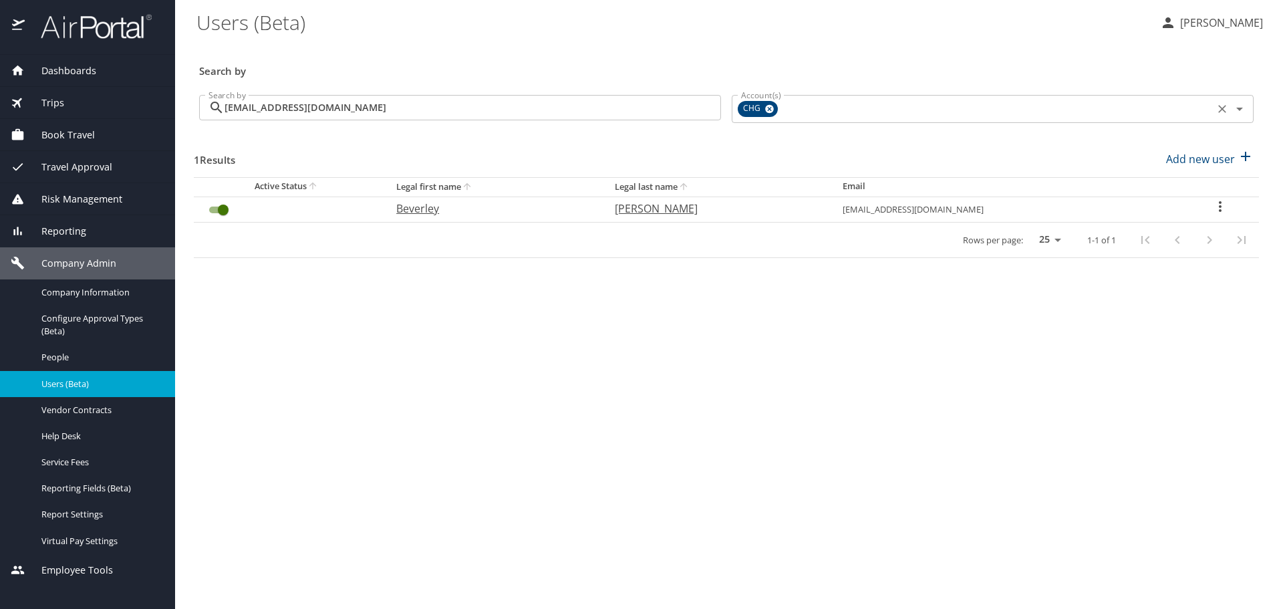
click at [766, 110] on icon at bounding box center [769, 109] width 9 height 9
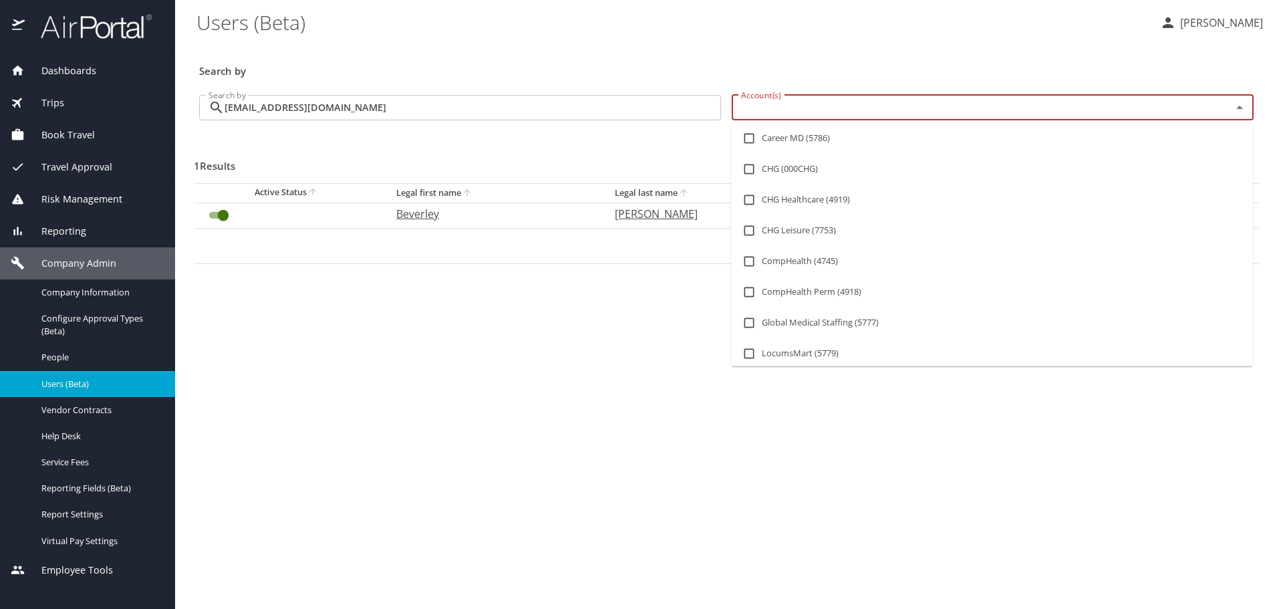
click at [813, 115] on input "Account(s)" at bounding box center [973, 107] width 475 height 17
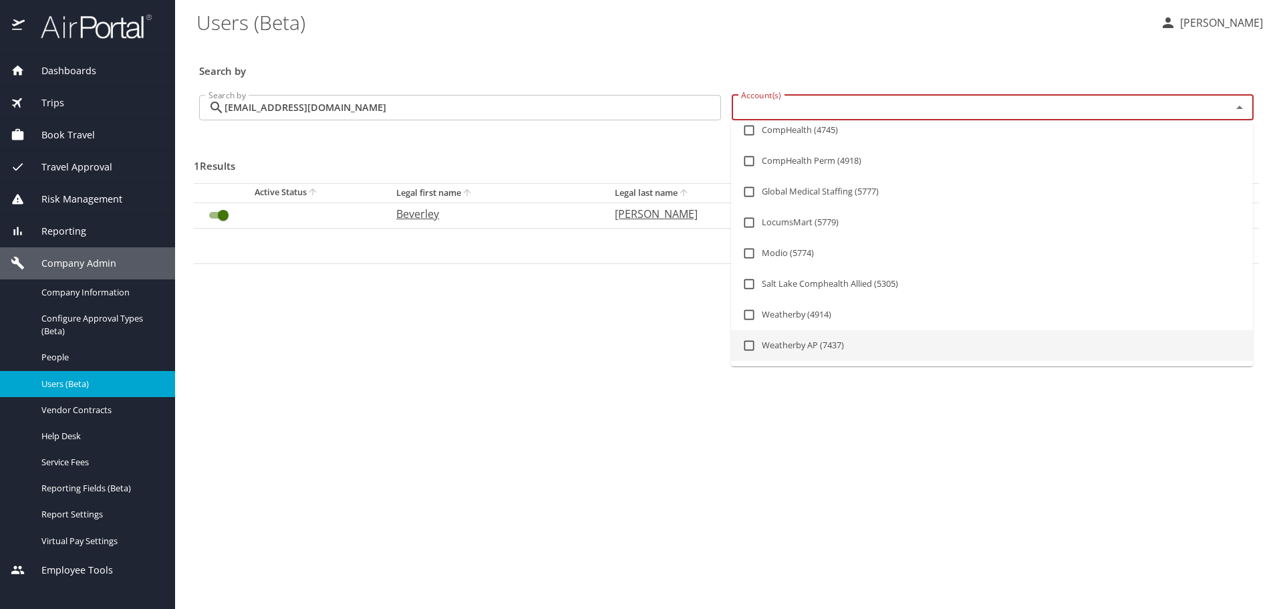
click at [753, 344] on input "checkbox" at bounding box center [748, 345] width 25 height 25
checkbox input "true"
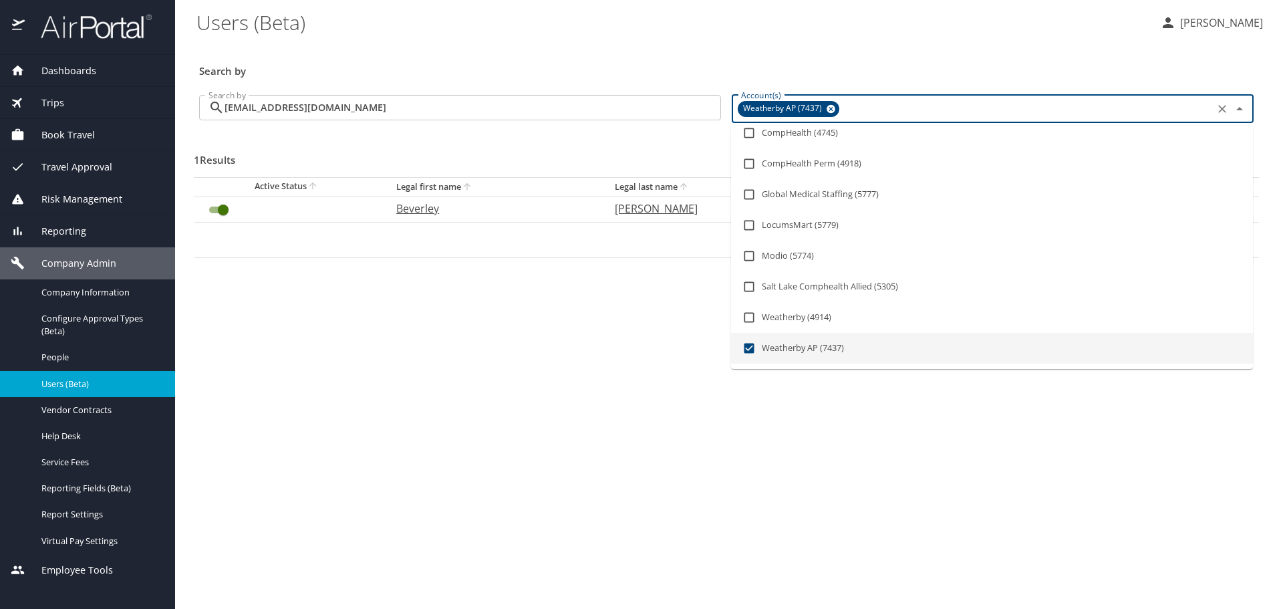
click at [663, 343] on main "Users (Beta) Crystal Allen Search by Search by bevn5@live.com Search by Account…" at bounding box center [729, 304] width 1108 height 609
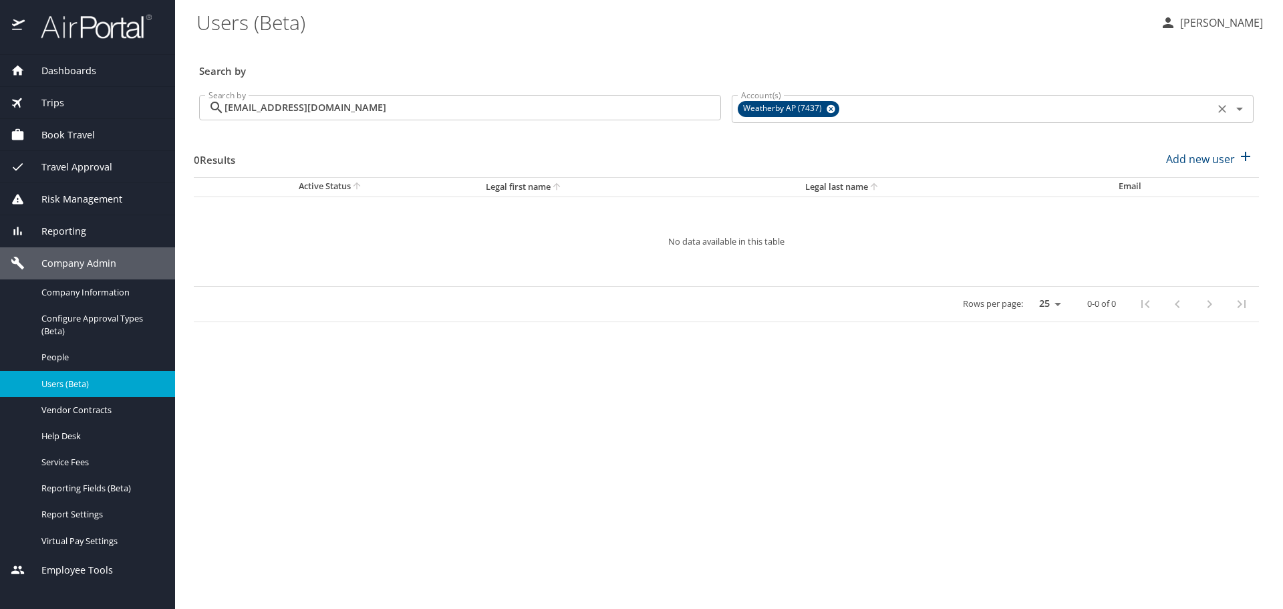
click at [829, 111] on icon at bounding box center [831, 109] width 9 height 9
